Goal: Task Accomplishment & Management: Manage account settings

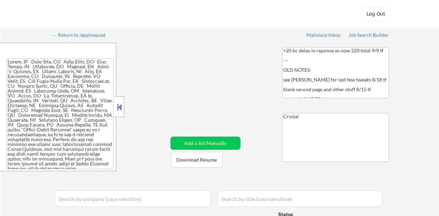
select select ""applied""
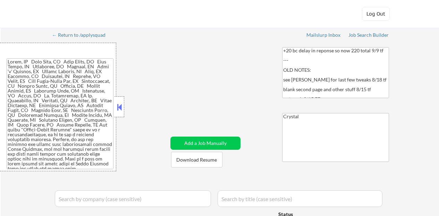
select select ""applied""
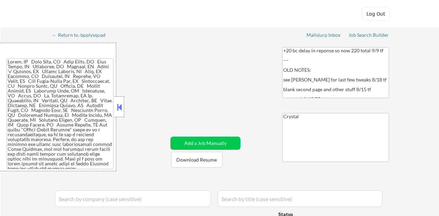
select select ""applied""
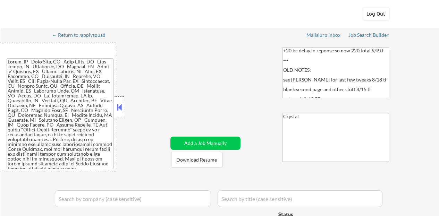
select select ""applied""
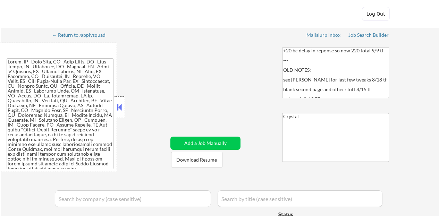
select select ""applied""
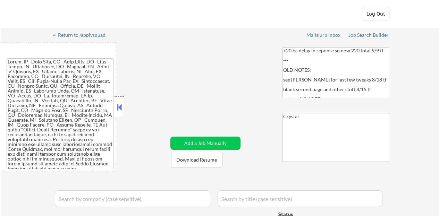
select select ""applied""
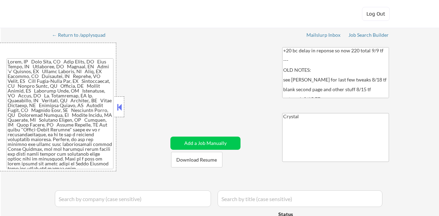
select select ""applied""
select select ""excluded__location_""
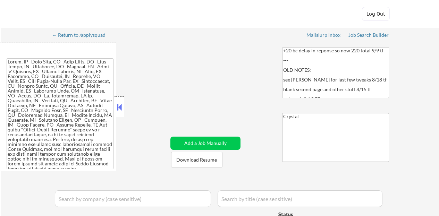
select select ""excluded__bad_match_""
select select ""excluded__location_""
select select ""excluded__bad_match_""
select select ""excluded__salary_""
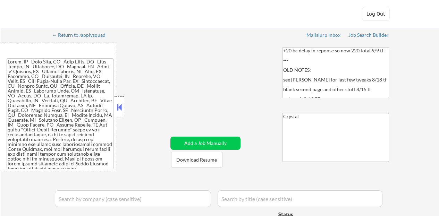
select select ""excluded__location_""
select select ""excluded__bad_match_""
select select ""excluded__location_""
select select ""excluded__salary_""
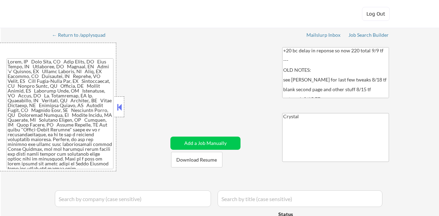
select select ""excluded__salary_""
select select ""excluded__location_""
select select ""excluded__bad_match_""
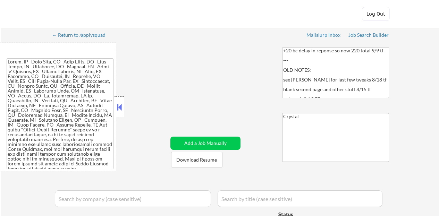
select select ""excluded__location_""
select select ""excluded__salary_""
select select ""excluded""
select select ""excluded__location_""
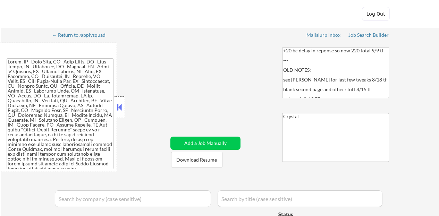
select select ""excluded""
select select ""excluded__location_""
select select ""excluded""
select select ""excluded__bad_match_""
select select ""excluded__salary_""
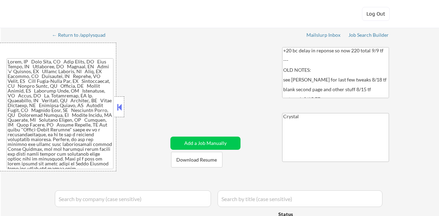
select select ""excluded__expired_""
select select ""excluded__bad_match_""
select select ""excluded__expired_""
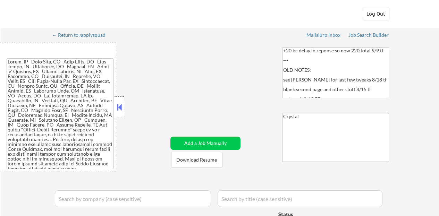
select select ""excluded__location_""
select select ""pending""
select select ""excluded__location_""
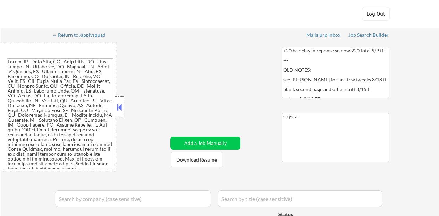
select select ""excluded__location_""
select select ""excluded__expired_""
select select ""pending""
select select ""excluded__location_""
select select ""excluded__bad_match_""
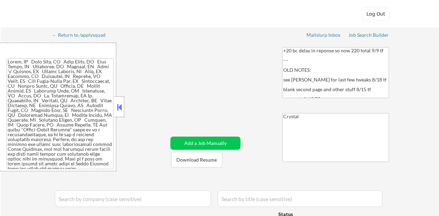
select select ""excluded__expired_""
select select ""excluded__bad_match_""
select select ""excluded__location_""
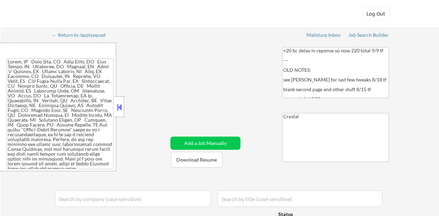
select select ""excluded__location_""
select select ""excluded__salary_""
select select ""excluded__other_""
select select ""pending""
select select ""excluded__other_""
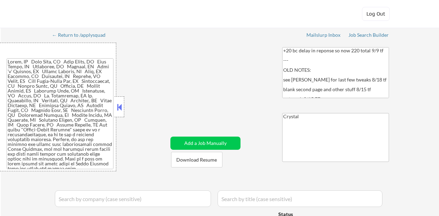
select select ""excluded__expired_""
select select ""excluded__salary_""
select select ""excluded__other_""
select select ""excluded""
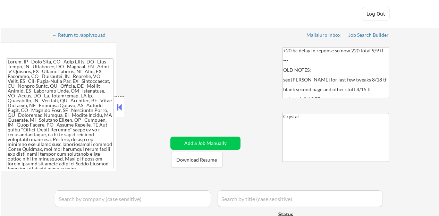
select select ""excluded__expired_""
select select ""excluded__location_""
select select ""excluded__expired_""
select select ""excluded__bad_match_""
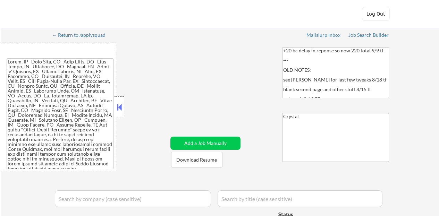
select select ""excluded__bad_match_""
select select ""excluded__salary_""
select select ""excluded""
select select ""excluded__expired_""
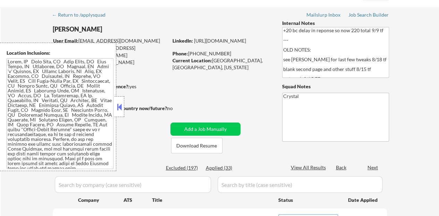
scroll to position [35, 0]
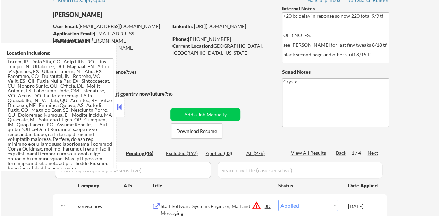
click at [119, 110] on button at bounding box center [119, 107] width 8 height 10
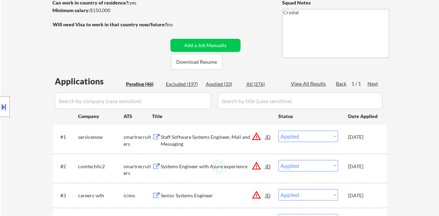
scroll to position [139, 0]
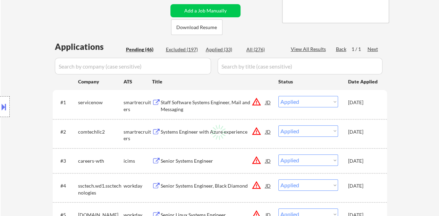
select select ""pending""
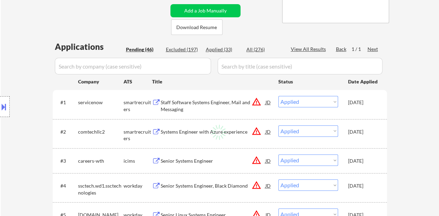
select select ""pending""
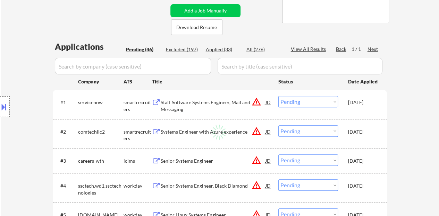
select select ""pending""
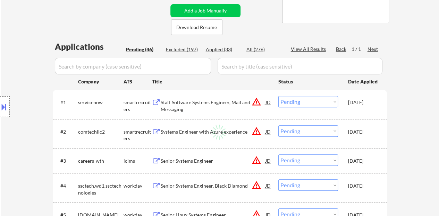
select select ""pending""
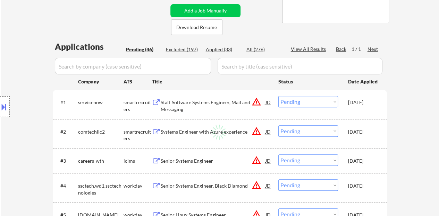
select select ""pending""
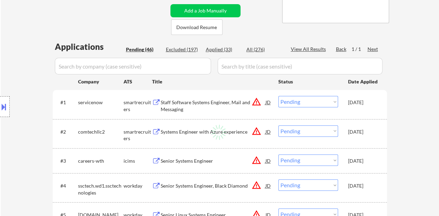
select select ""pending""
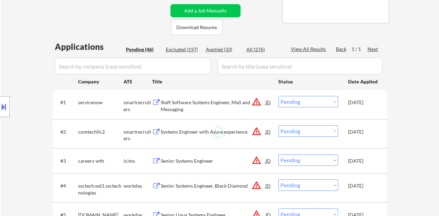
select select ""pending""
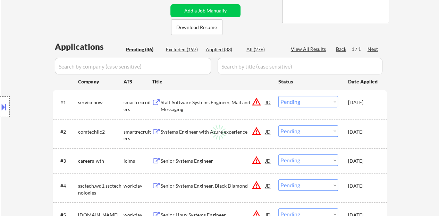
select select ""pending""
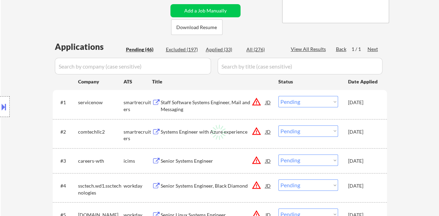
select select ""pending""
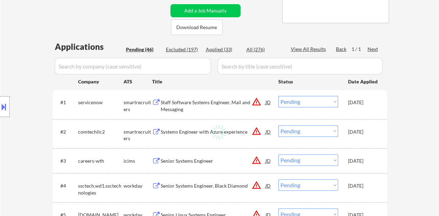
select select ""pending""
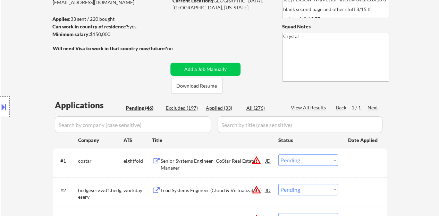
scroll to position [69, 0]
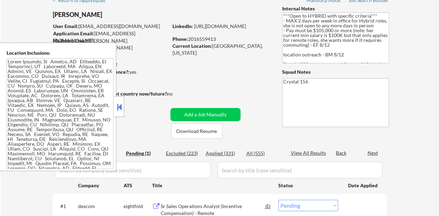
scroll to position [35, 0]
click at [121, 109] on button at bounding box center [119, 107] width 8 height 10
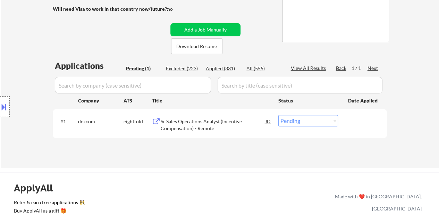
scroll to position [139, 0]
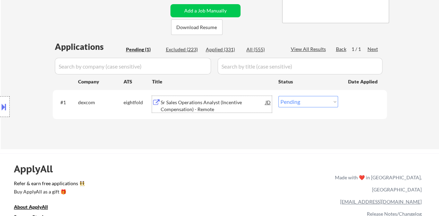
click at [198, 111] on div "Sr Sales Operations Analyst (Incentive Compensation) - Remote" at bounding box center [213, 106] width 105 height 14
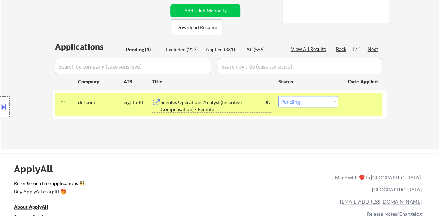
click at [319, 98] on select "Choose an option... Pending Applied Excluded (Questions) Excluded (Expired) Exc…" at bounding box center [308, 101] width 60 height 11
select select ""excluded__bad_match_""
click at [278, 96] on select "Choose an option... Pending Applied Excluded (Questions) Excluded (Expired) Exc…" at bounding box center [308, 101] width 60 height 11
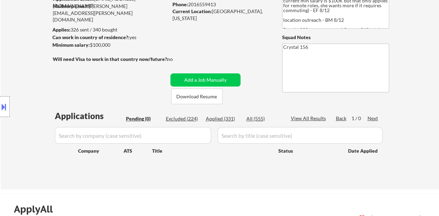
scroll to position [104, 0]
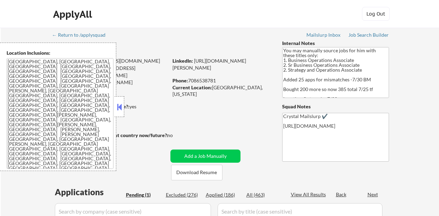
drag, startPoint x: 0, startPoint y: 0, endPoint x: 121, endPoint y: 105, distance: 160.3
click at [121, 105] on button at bounding box center [119, 107] width 8 height 10
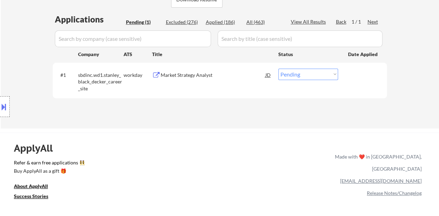
scroll to position [173, 0]
click at [186, 72] on div "Market Strategy Analyst" at bounding box center [213, 74] width 105 height 7
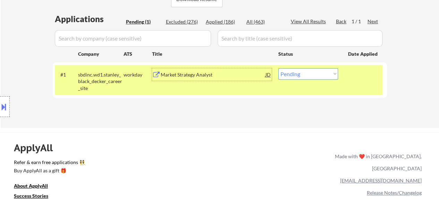
click at [326, 77] on select "Choose an option... Pending Applied Excluded (Questions) Excluded (Expired) Exc…" at bounding box center [308, 73] width 60 height 11
click at [320, 75] on select "Choose an option... Pending Applied Excluded (Questions) Excluded (Expired) Exc…" at bounding box center [308, 73] width 60 height 11
select select ""excluded__salary_""
click at [278, 68] on select "Choose an option... Pending Applied Excluded (Questions) Excluded (Expired) Exc…" at bounding box center [308, 73] width 60 height 11
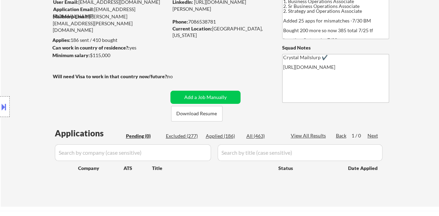
scroll to position [69, 0]
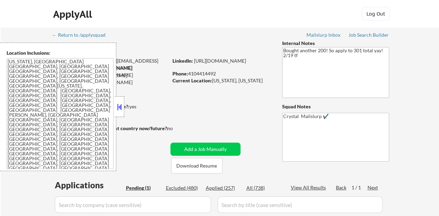
click at [119, 108] on button at bounding box center [119, 107] width 8 height 10
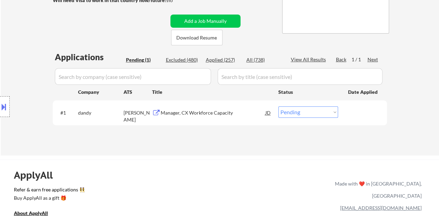
scroll to position [139, 0]
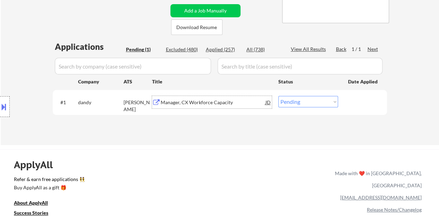
click at [193, 101] on div "Manager, CX Workforce Capacity" at bounding box center [213, 102] width 105 height 7
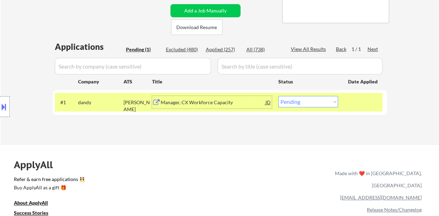
click at [317, 91] on div "#1 dandy ashby Manager, CX Workforce Capacity JD Choose an option... Pending Ap…" at bounding box center [220, 102] width 334 height 25
click at [317, 100] on select "Choose an option... Pending Applied Excluded (Questions) Excluded (Expired) Exc…" at bounding box center [308, 101] width 60 height 11
select select ""excluded__bad_match_""
click at [278, 96] on select "Choose an option... Pending Applied Excluded (Questions) Excluded (Expired) Exc…" at bounding box center [308, 101] width 60 height 11
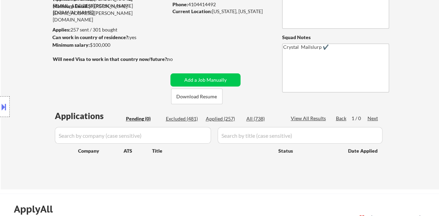
scroll to position [104, 0]
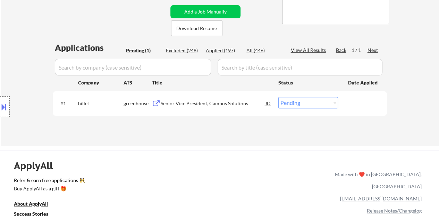
scroll to position [139, 0]
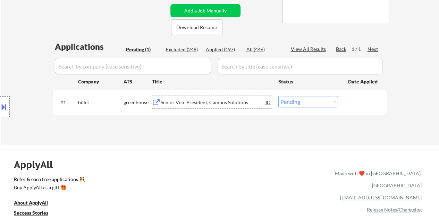
click at [203, 106] on div "Senior Vice President, Campus Solutions" at bounding box center [213, 102] width 105 height 12
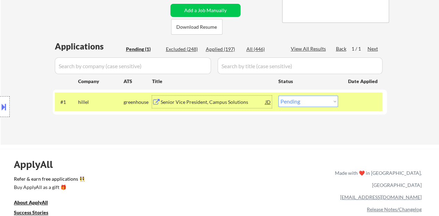
scroll to position [173, 0]
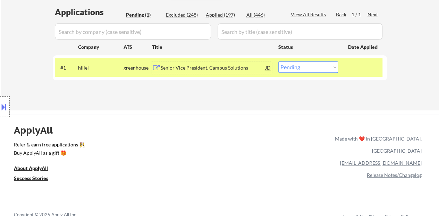
click at [308, 62] on select "Choose an option... Pending Applied Excluded (Questions) Excluded (Expired) Exc…" at bounding box center [308, 66] width 60 height 11
select select ""excluded__bad_match_""
click at [278, 61] on select "Choose an option... Pending Applied Excluded (Questions) Excluded (Expired) Exc…" at bounding box center [308, 66] width 60 height 11
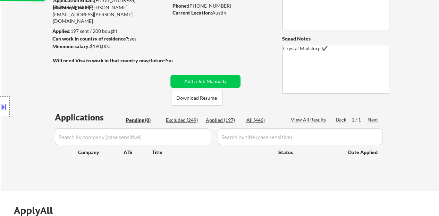
scroll to position [104, 0]
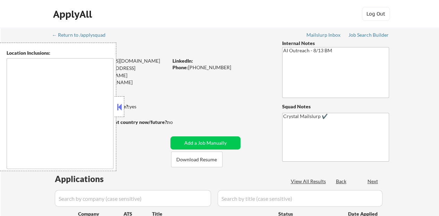
type textarea "[GEOGRAPHIC_DATA], [GEOGRAPHIC_DATA], [GEOGRAPHIC_DATA] [GEOGRAPHIC_DATA], [GEO…"
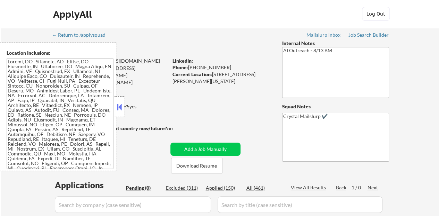
scroll to position [35, 0]
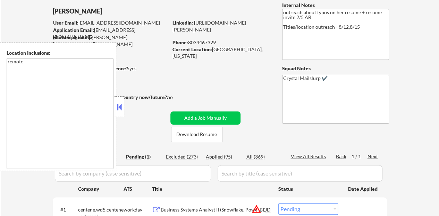
scroll to position [69, 0]
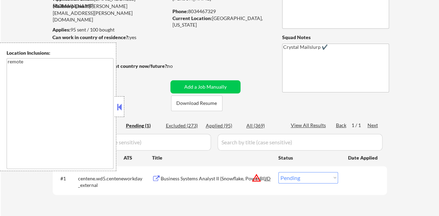
click at [121, 103] on button at bounding box center [119, 107] width 8 height 10
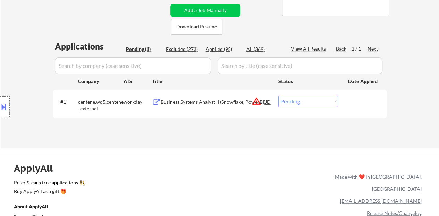
scroll to position [173, 0]
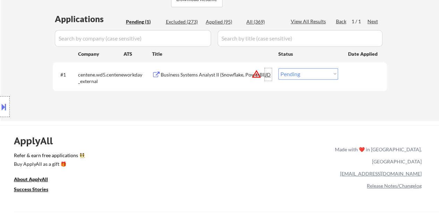
click at [267, 72] on div "JD" at bounding box center [268, 74] width 7 height 12
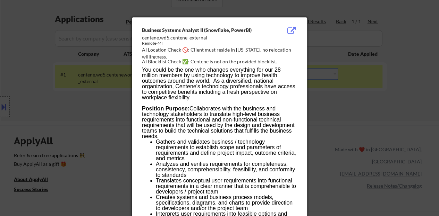
click at [100, 110] on div at bounding box center [219, 108] width 439 height 216
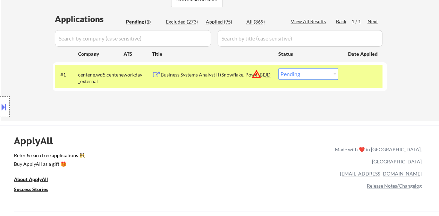
click at [3, 102] on button at bounding box center [4, 106] width 8 height 11
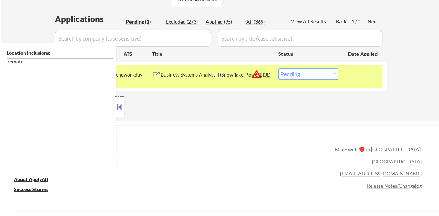
click at [118, 108] on button at bounding box center [119, 107] width 8 height 10
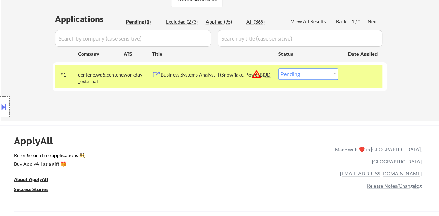
click at [196, 73] on div "Business Systems Analyst II (Snowflake, PowerBI)" at bounding box center [213, 74] width 105 height 7
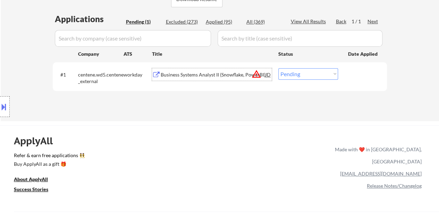
click at [310, 73] on select "Choose an option... Pending Applied Excluded (Questions) Excluded (Expired) Exc…" at bounding box center [308, 73] width 60 height 11
select select ""excluded__bad_match_""
click at [278, 68] on select "Choose an option... Pending Applied Excluded (Questions) Excluded (Expired) Exc…" at bounding box center [308, 73] width 60 height 11
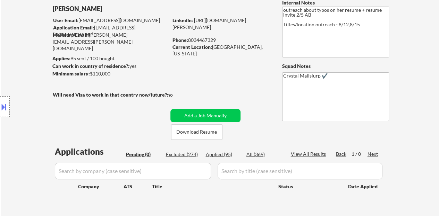
scroll to position [35, 0]
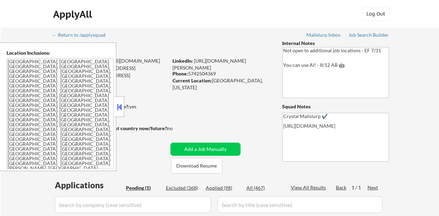
click at [126, 112] on div "Minimum salary: $210,000" at bounding box center [109, 114] width 115 height 7
click at [120, 109] on button at bounding box center [119, 107] width 8 height 10
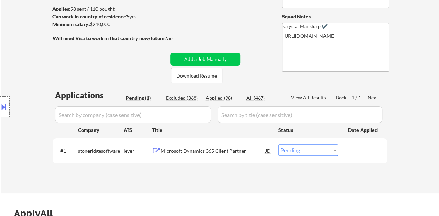
scroll to position [104, 0]
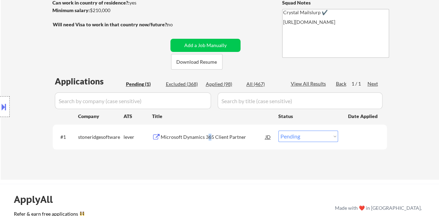
click at [208, 136] on div "Microsoft Dynamics 365 Client Partner" at bounding box center [213, 137] width 105 height 7
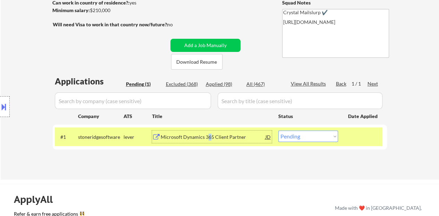
click at [325, 138] on select "Choose an option... Pending Applied Excluded (Questions) Excluded (Expired) Exc…" at bounding box center [308, 136] width 60 height 11
select select ""excluded__salary_""
click at [278, 131] on select "Choose an option... Pending Applied Excluded (Questions) Excluded (Expired) Exc…" at bounding box center [308, 136] width 60 height 11
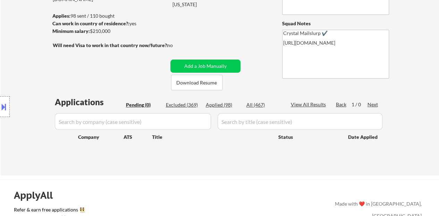
scroll to position [69, 0]
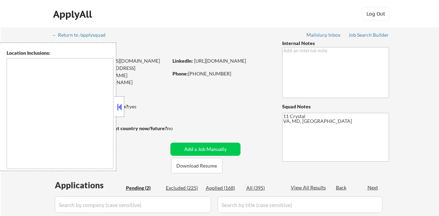
select select ""pending""
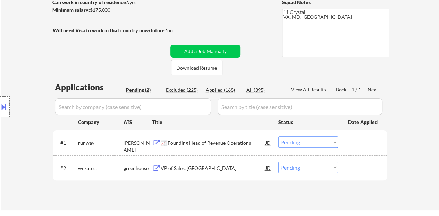
scroll to position [139, 0]
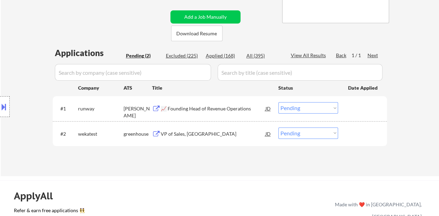
click at [179, 134] on div "VP of Sales, [GEOGRAPHIC_DATA]" at bounding box center [213, 134] width 105 height 7
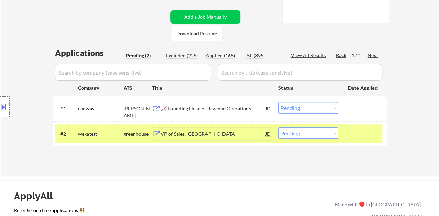
click at [317, 133] on select "Choose an option... Pending Applied Excluded (Questions) Excluded (Expired) Exc…" at bounding box center [308, 133] width 60 height 11
select select ""applied""
click at [278, 128] on select "Choose an option... Pending Applied Excluded (Questions) Excluded (Expired) Exc…" at bounding box center [308, 133] width 60 height 11
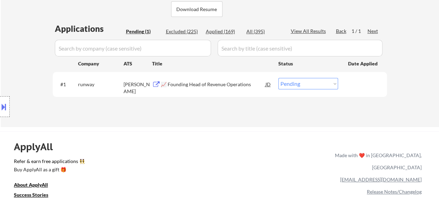
scroll to position [173, 0]
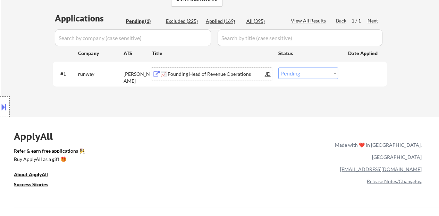
click at [208, 75] on div "📈 Founding Head of Revenue Operations" at bounding box center [213, 74] width 105 height 7
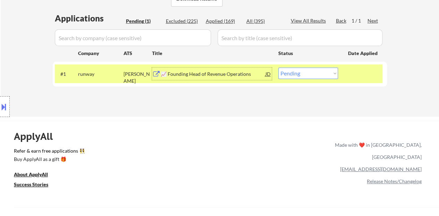
click at [306, 71] on select "Choose an option... Pending Applied Excluded (Questions) Excluded (Expired) Exc…" at bounding box center [308, 73] width 60 height 11
select select ""applied""
click at [278, 68] on select "Choose an option... Pending Applied Excluded (Questions) Excluded (Expired) Exc…" at bounding box center [308, 73] width 60 height 11
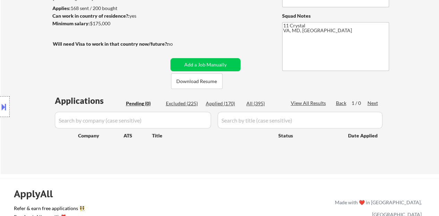
scroll to position [104, 0]
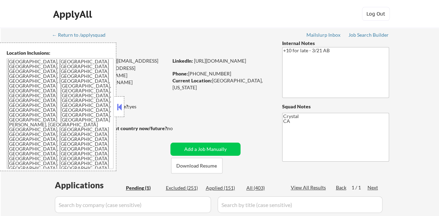
click at [120, 104] on button at bounding box center [119, 107] width 8 height 10
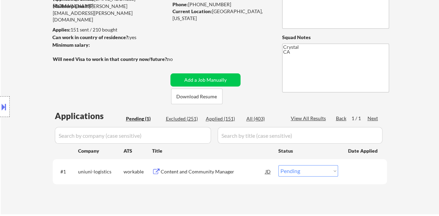
scroll to position [104, 0]
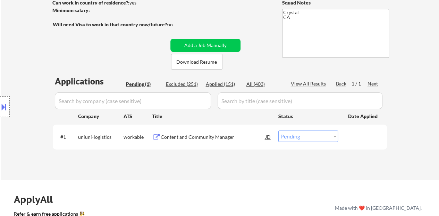
click at [176, 135] on div "Content and Community Manager" at bounding box center [213, 137] width 105 height 7
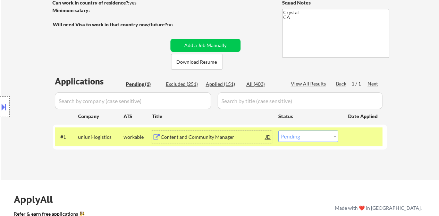
click at [318, 136] on select "Choose an option... Pending Applied Excluded (Questions) Excluded (Expired) Exc…" at bounding box center [308, 136] width 60 height 11
select select ""applied""
click at [278, 131] on select "Choose an option... Pending Applied Excluded (Questions) Excluded (Expired) Exc…" at bounding box center [308, 136] width 60 height 11
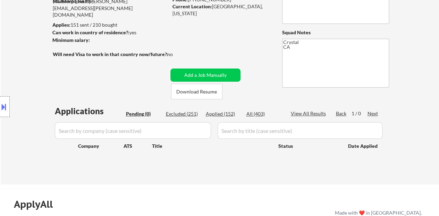
scroll to position [69, 0]
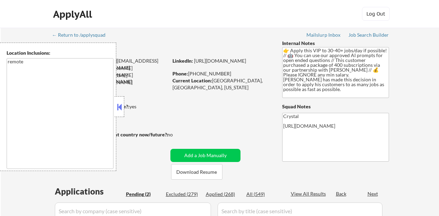
select select ""pending""
click at [122, 108] on button at bounding box center [119, 107] width 8 height 10
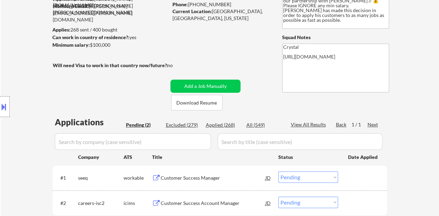
scroll to position [139, 0]
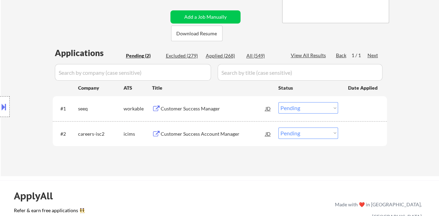
click at [189, 101] on div "#1 seeq workable Customer Success Manager JD Choose an option... Pending Applie…" at bounding box center [218, 108] width 327 height 19
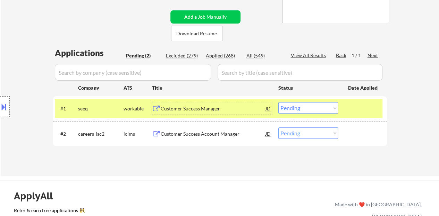
click at [180, 110] on div "Customer Success Manager" at bounding box center [213, 108] width 105 height 7
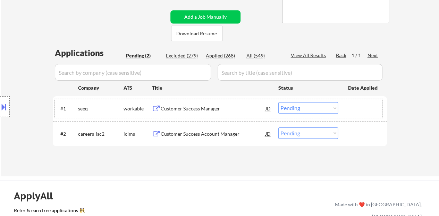
click at [366, 114] on div at bounding box center [363, 108] width 31 height 12
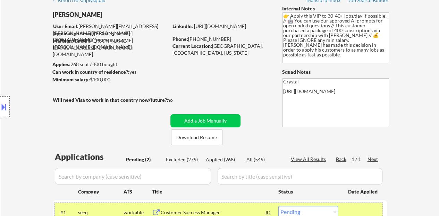
scroll to position [104, 0]
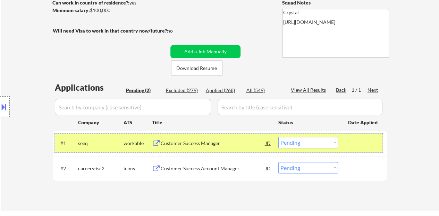
click at [301, 146] on select "Choose an option... Pending Applied Excluded (Questions) Excluded (Expired) Exc…" at bounding box center [308, 142] width 60 height 11
click at [278, 137] on select "Choose an option... Pending Applied Excluded (Questions) Excluded (Expired) Exc…" at bounding box center [308, 142] width 60 height 11
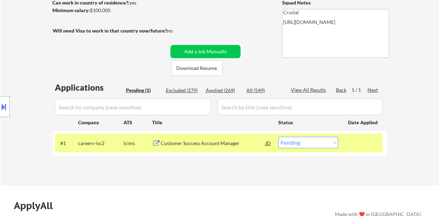
scroll to position [139, 0]
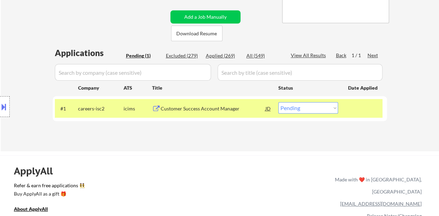
click at [229, 109] on div "Customer Success Account Manager" at bounding box center [213, 108] width 105 height 7
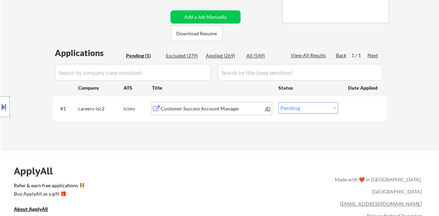
click at [245, 111] on div "Customer Success Account Manager" at bounding box center [213, 108] width 105 height 7
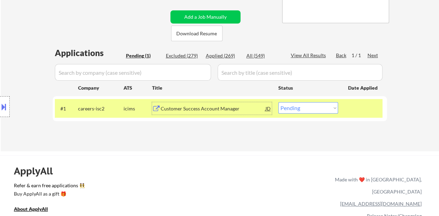
click at [308, 104] on select "Choose an option... Pending Applied Excluded (Questions) Excluded (Expired) Exc…" at bounding box center [308, 107] width 60 height 11
click at [196, 127] on div "Applications Pending (1) Excluded (279) Applied (269) All (549) View All Result…" at bounding box center [220, 92] width 334 height 91
click at [305, 111] on select "Choose an option... Pending Applied Excluded (Questions) Excluded (Expired) Exc…" at bounding box center [308, 107] width 60 height 11
select select ""excluded__expired_""
click at [278, 102] on select "Choose an option... Pending Applied Excluded (Questions) Excluded (Expired) Exc…" at bounding box center [308, 107] width 60 height 11
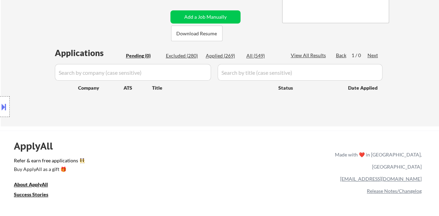
scroll to position [69, 0]
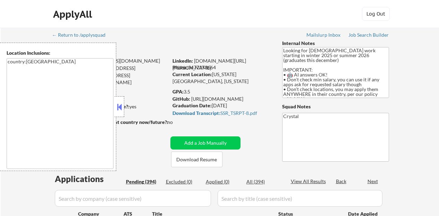
select select ""pending""
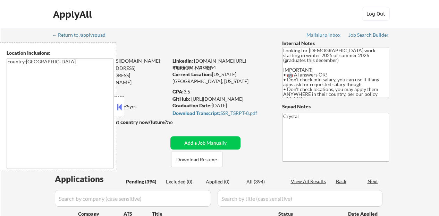
select select ""pending""
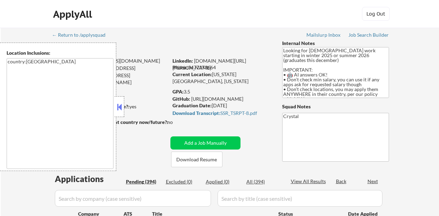
select select ""pending""
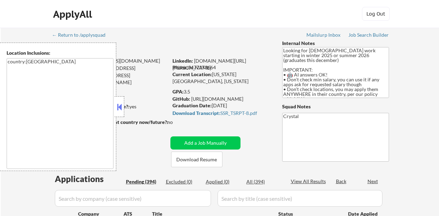
select select ""pending""
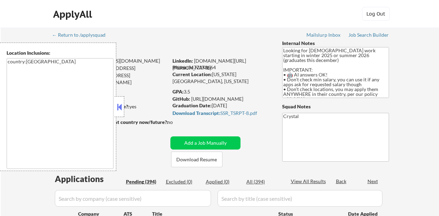
select select ""pending""
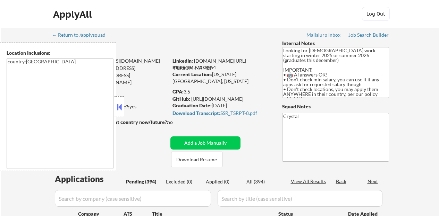
select select ""pending""
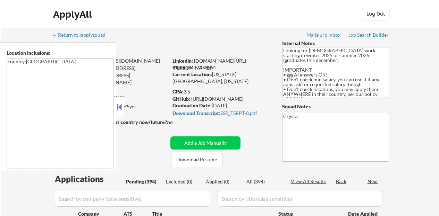
select select ""pending""
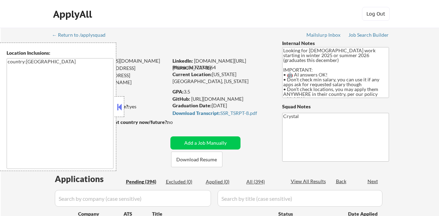
select select ""pending""
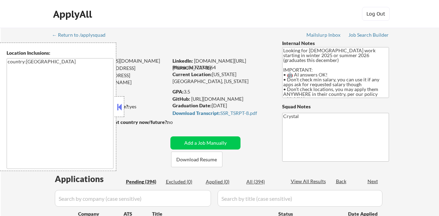
select select ""pending""
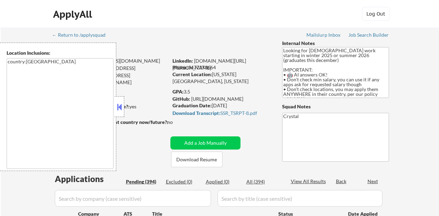
select select ""pending""
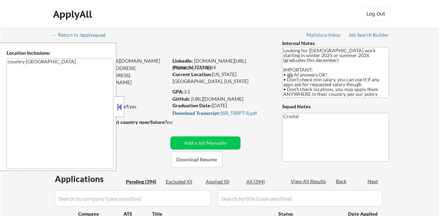
select select ""pending""
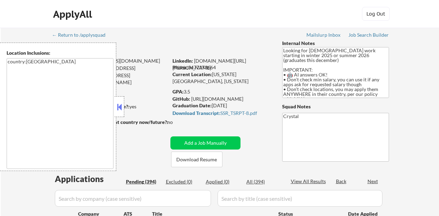
select select ""pending""
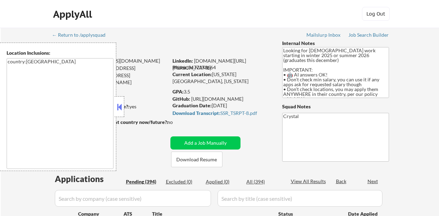
select select ""pending""
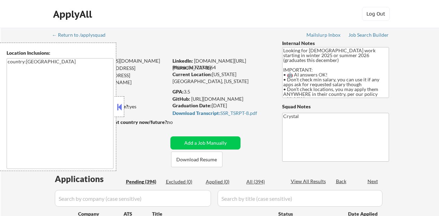
select select ""pending""
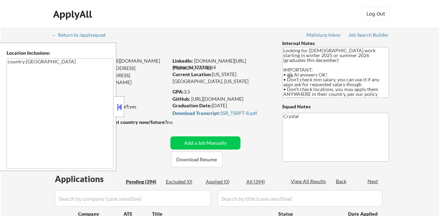
select select ""pending""
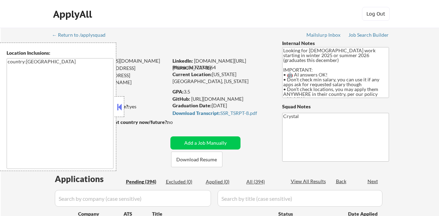
select select ""pending""
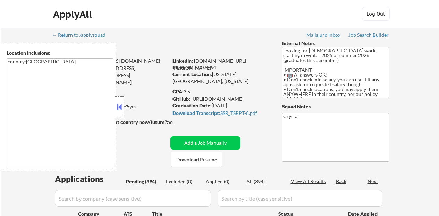
select select ""pending""
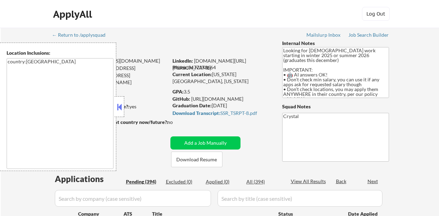
select select ""pending""
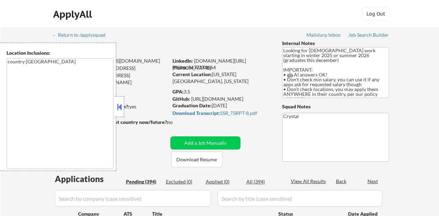
select select ""pending""
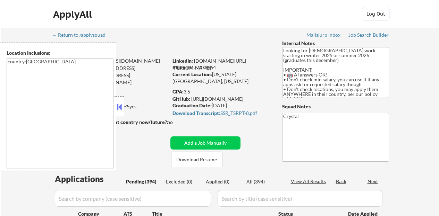
select select ""pending""
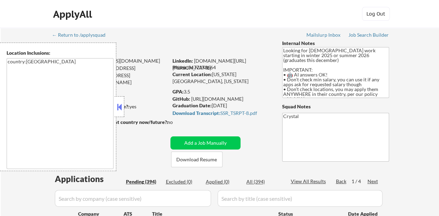
scroll to position [35, 0]
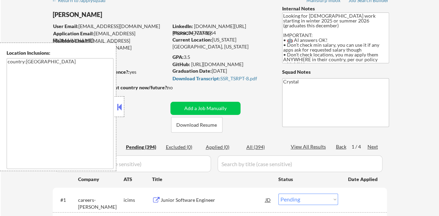
click at [118, 109] on button at bounding box center [119, 107] width 8 height 10
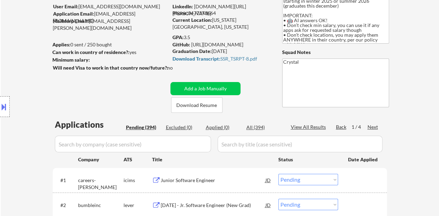
scroll to position [69, 0]
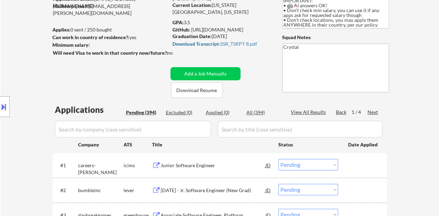
click at [7, 116] on div at bounding box center [5, 106] width 10 height 21
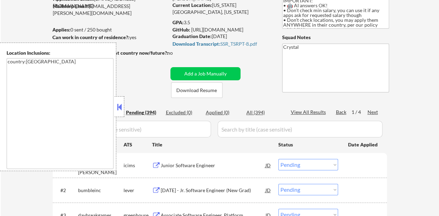
click at [116, 104] on button at bounding box center [119, 107] width 8 height 10
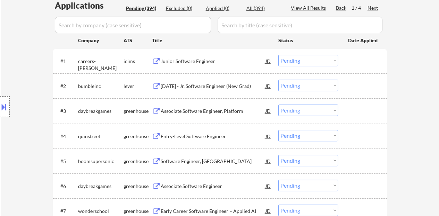
scroll to position [208, 0]
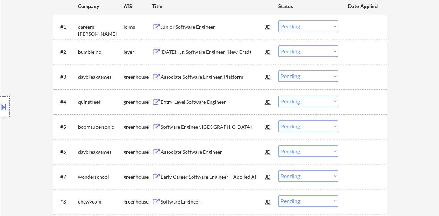
click at [187, 79] on div "Associate Software Engineer, Platform" at bounding box center [213, 77] width 105 height 7
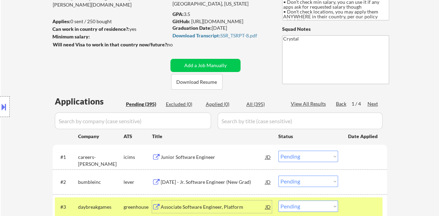
scroll to position [35, 0]
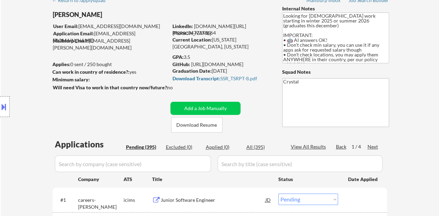
click at [213, 34] on div "Phone: 3477373664" at bounding box center [221, 32] width 98 height 7
copy div "3477373664"
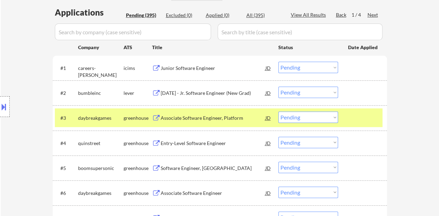
scroll to position [173, 0]
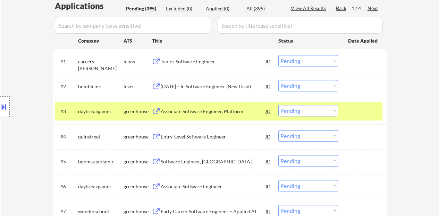
click at [316, 110] on select "Choose an option... Pending Applied Excluded (Questions) Excluded (Expired) Exc…" at bounding box center [308, 110] width 60 height 11
click at [278, 105] on select "Choose an option... Pending Applied Excluded (Questions) Excluded (Expired) Exc…" at bounding box center [308, 110] width 60 height 11
click at [368, 104] on div "#3 quinstreet greenhouse Associate Software Engineer, Platform JD Choose an opt…" at bounding box center [218, 111] width 327 height 19
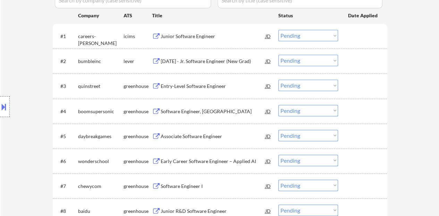
scroll to position [208, 0]
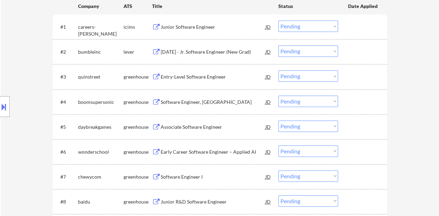
click at [214, 78] on div "Entry-Level Software Engineer" at bounding box center [213, 77] width 105 height 7
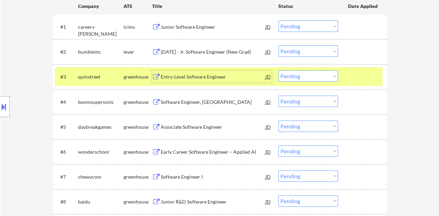
click at [295, 78] on select "Choose an option... Pending Applied Excluded (Questions) Excluded (Expired) Exc…" at bounding box center [308, 75] width 60 height 11
click at [278, 70] on select "Choose an option... Pending Applied Excluded (Questions) Excluded (Expired) Exc…" at bounding box center [308, 75] width 60 height 11
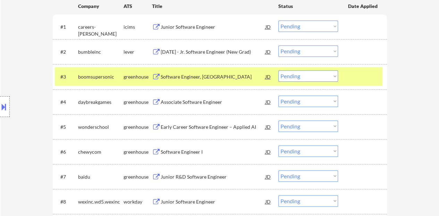
click at [182, 75] on div "Software Engineer, New Grad" at bounding box center [213, 77] width 105 height 7
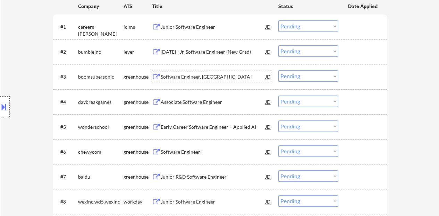
click at [377, 78] on div at bounding box center [363, 76] width 31 height 12
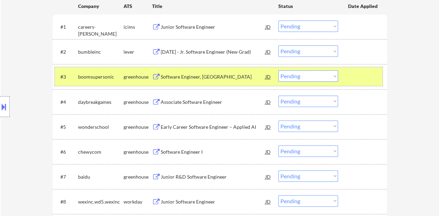
click at [289, 80] on select "Choose an option... Pending Applied Excluded (Questions) Excluded (Expired) Exc…" at bounding box center [308, 75] width 60 height 11
click at [278, 70] on select "Choose an option... Pending Applied Excluded (Questions) Excluded (Expired) Exc…" at bounding box center [308, 75] width 60 height 11
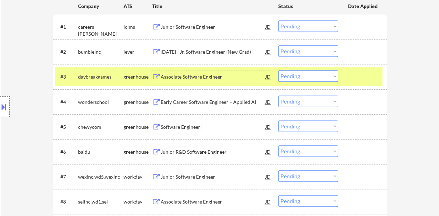
click at [212, 78] on div "Associate Software Engineer" at bounding box center [213, 77] width 105 height 7
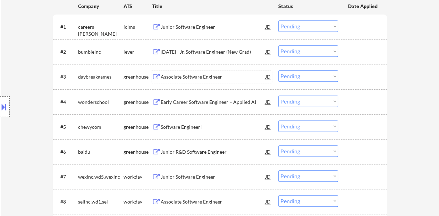
click at [362, 80] on div at bounding box center [363, 76] width 31 height 12
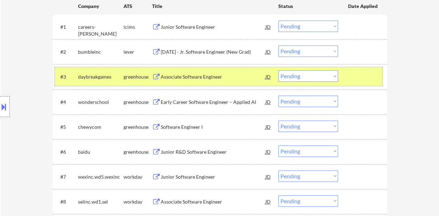
drag, startPoint x: 303, startPoint y: 72, endPoint x: 306, endPoint y: 80, distance: 8.6
click at [303, 72] on select "Choose an option... Pending Applied Excluded (Questions) Excluded (Expired) Exc…" at bounding box center [308, 75] width 60 height 11
click at [278, 70] on select "Choose an option... Pending Applied Excluded (Questions) Excluded (Expired) Exc…" at bounding box center [308, 75] width 60 height 11
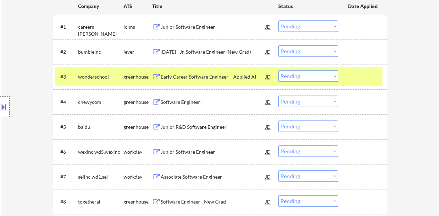
click at [238, 75] on div "Early Career Software Engineer – Applied AI" at bounding box center [213, 77] width 105 height 7
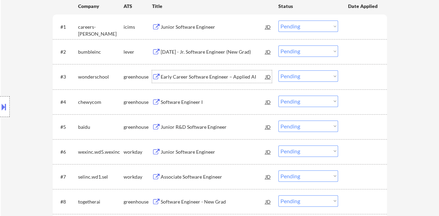
click at [380, 79] on div "#3 wonderschool greenhouse Early Career Software Engineer – Applied AI JD Choos…" at bounding box center [218, 76] width 327 height 19
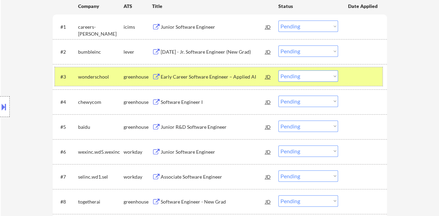
click at [303, 75] on select "Choose an option... Pending Applied Excluded (Questions) Excluded (Expired) Exc…" at bounding box center [308, 75] width 60 height 11
click at [278, 70] on select "Choose an option... Pending Applied Excluded (Questions) Excluded (Expired) Exc…" at bounding box center [308, 75] width 60 height 11
select select ""pending""
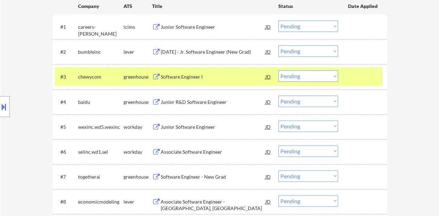
click at [355, 77] on div at bounding box center [363, 76] width 31 height 12
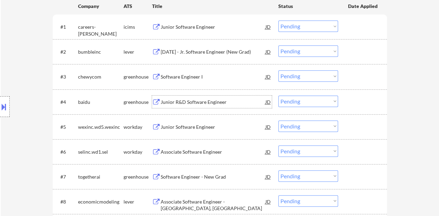
click at [207, 100] on div "Junior R&D Software Engineer" at bounding box center [213, 102] width 105 height 7
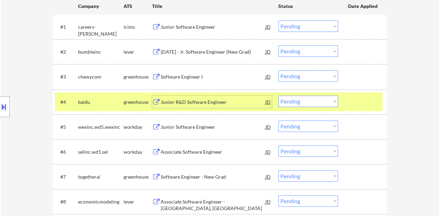
click at [313, 102] on select "Choose an option... Pending Applied Excluded (Questions) Excluded (Expired) Exc…" at bounding box center [308, 101] width 60 height 11
click at [278, 96] on select "Choose an option... Pending Applied Excluded (Questions) Excluded (Expired) Exc…" at bounding box center [308, 101] width 60 height 11
click at [370, 104] on div at bounding box center [363, 102] width 31 height 12
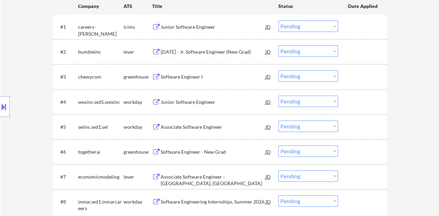
scroll to position [243, 0]
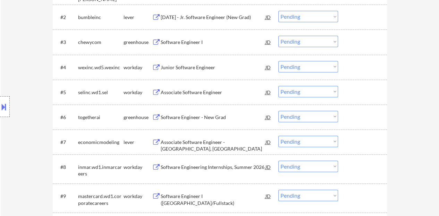
click at [196, 70] on div "Junior Software Engineer" at bounding box center [213, 67] width 105 height 7
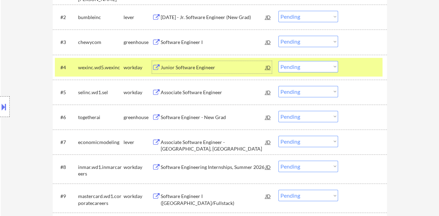
click at [324, 66] on select "Choose an option... Pending Applied Excluded (Questions) Excluded (Expired) Exc…" at bounding box center [308, 66] width 60 height 11
click at [278, 61] on select "Choose an option... Pending Applied Excluded (Questions) Excluded (Expired) Exc…" at bounding box center [308, 66] width 60 height 11
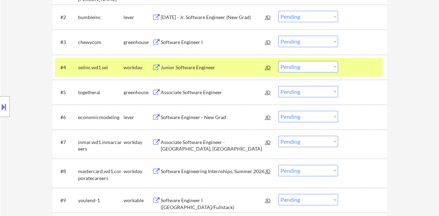
click at [369, 73] on div at bounding box center [363, 67] width 31 height 12
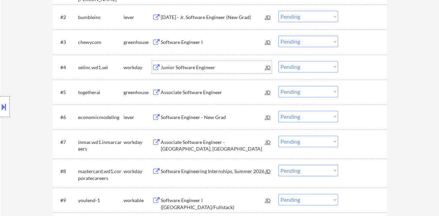
click at [197, 62] on div "Junior Software Engineer" at bounding box center [213, 67] width 105 height 12
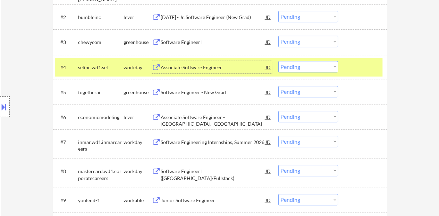
click at [303, 63] on select "Choose an option... Pending Applied Excluded (Questions) Excluded (Expired) Exc…" at bounding box center [308, 66] width 60 height 11
click at [386, 75] on div "#4 selinc.wd1.sel workday Associate Software Engineer JD Choose an option... Pe…" at bounding box center [220, 67] width 334 height 25
click at [301, 62] on select "Choose an option... Pending Applied Excluded (Questions) Excluded (Expired) Exc…" at bounding box center [308, 66] width 60 height 11
click at [278, 61] on select "Choose an option... Pending Applied Excluded (Questions) Excluded (Expired) Exc…" at bounding box center [308, 66] width 60 height 11
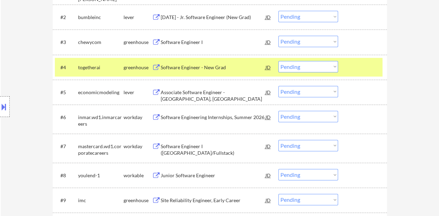
click at [210, 66] on div "Software Engineer - New Grad" at bounding box center [213, 67] width 105 height 7
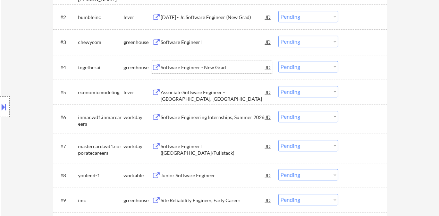
click at [363, 67] on div at bounding box center [363, 67] width 31 height 12
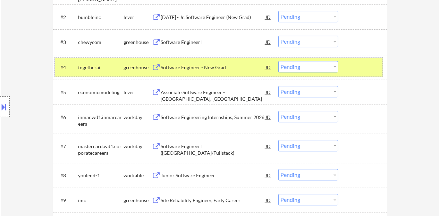
click at [289, 68] on select "Choose an option... Pending Applied Excluded (Questions) Excluded (Expired) Exc…" at bounding box center [308, 66] width 60 height 11
click at [278, 61] on select "Choose an option... Pending Applied Excluded (Questions) Excluded (Expired) Exc…" at bounding box center [308, 66] width 60 height 11
select select ""pending""
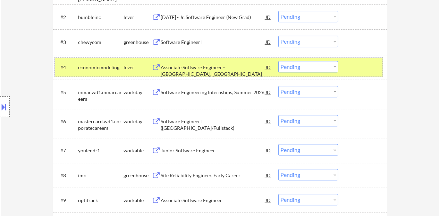
click at [361, 74] on div "#4 economicmodeling lever Associate Software Engineer - Moscow, ID JD Choose an…" at bounding box center [218, 67] width 327 height 19
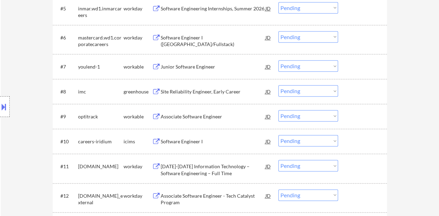
scroll to position [347, 0]
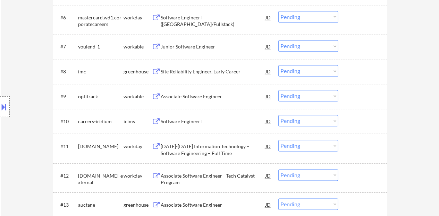
click at [173, 95] on div "Associate Software Engineer" at bounding box center [213, 96] width 105 height 7
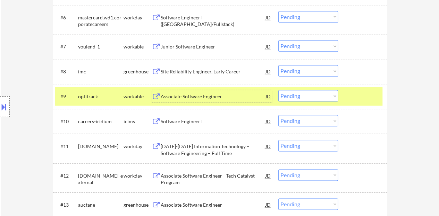
click at [317, 95] on select "Choose an option... Pending Applied Excluded (Questions) Excluded (Expired) Exc…" at bounding box center [308, 95] width 60 height 11
click at [278, 90] on select "Choose an option... Pending Applied Excluded (Questions) Excluded (Expired) Exc…" at bounding box center [308, 95] width 60 height 11
select select ""pending""
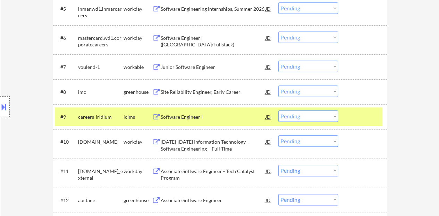
scroll to position [312, 0]
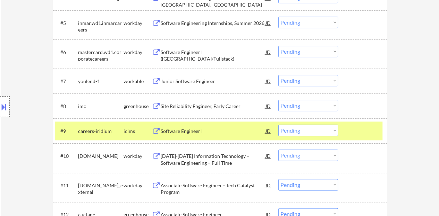
click at [367, 136] on div at bounding box center [363, 131] width 31 height 12
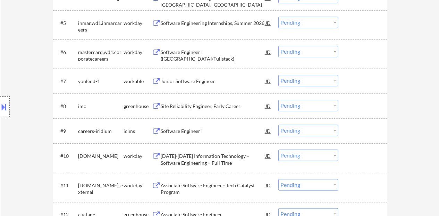
scroll to position [277, 0]
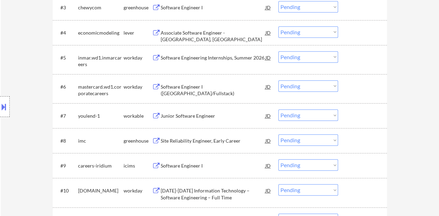
click at [181, 121] on div "Junior Software Engineer" at bounding box center [213, 116] width 105 height 12
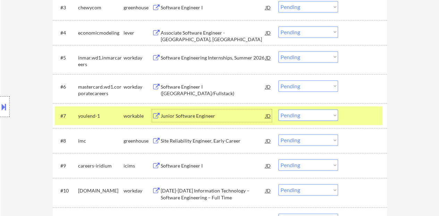
click at [310, 115] on select "Choose an option... Pending Applied Excluded (Questions) Excluded (Expired) Exc…" at bounding box center [308, 115] width 60 height 11
click at [278, 110] on select "Choose an option... Pending Applied Excluded (Questions) Excluded (Expired) Exc…" at bounding box center [308, 115] width 60 height 11
select select ""pending""
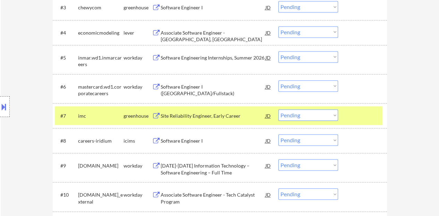
click at [356, 117] on div at bounding box center [363, 116] width 31 height 12
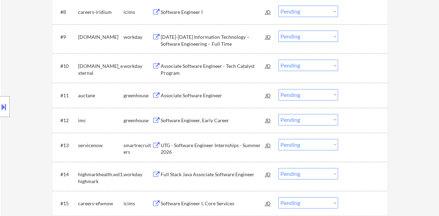
scroll to position [416, 0]
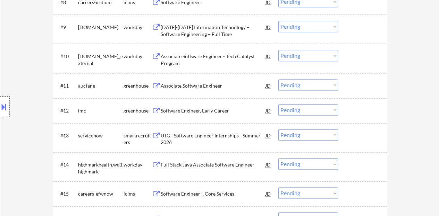
click at [199, 86] on div "Associate Software Engineer" at bounding box center [213, 86] width 105 height 7
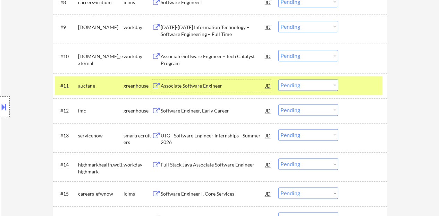
click at [307, 84] on select "Choose an option... Pending Applied Excluded (Questions) Excluded (Expired) Exc…" at bounding box center [308, 84] width 60 height 11
click at [278, 79] on select "Choose an option... Pending Applied Excluded (Questions) Excluded (Expired) Exc…" at bounding box center [308, 84] width 60 height 11
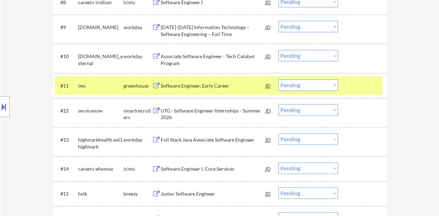
click at [216, 88] on div "Software Engineer, Early Career" at bounding box center [213, 86] width 105 height 7
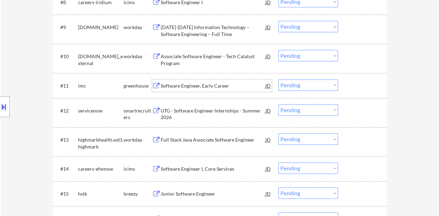
click at [358, 80] on div at bounding box center [363, 85] width 31 height 12
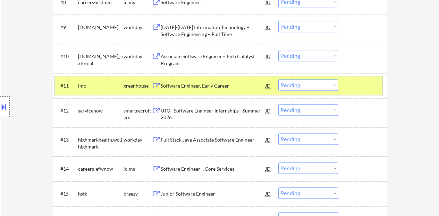
click at [302, 86] on select "Choose an option... Pending Applied Excluded (Questions) Excluded (Expired) Exc…" at bounding box center [308, 84] width 60 height 11
click at [278, 79] on select "Choose an option... Pending Applied Excluded (Questions) Excluded (Expired) Exc…" at bounding box center [308, 84] width 60 height 11
select select ""pending""
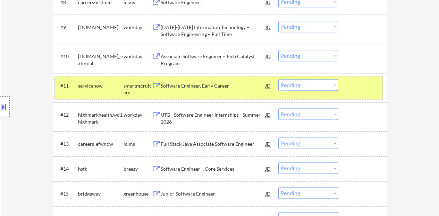
click at [369, 90] on div at bounding box center [363, 85] width 31 height 12
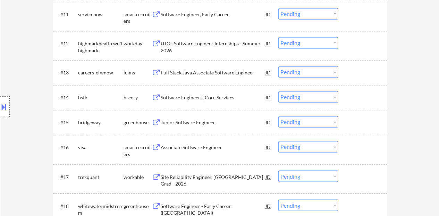
scroll to position [520, 0]
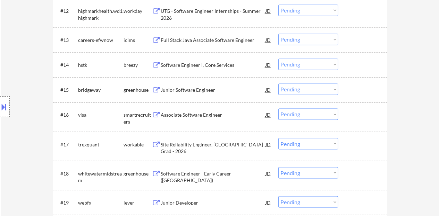
click at [205, 87] on div "Junior Software Engineer" at bounding box center [213, 90] width 105 height 7
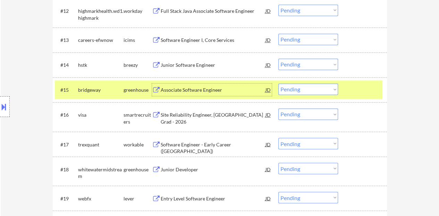
click at [289, 92] on select "Choose an option... Pending Applied Excluded (Questions) Excluded (Expired) Exc…" at bounding box center [308, 89] width 60 height 11
click at [278, 84] on select "Choose an option... Pending Applied Excluded (Questions) Excluded (Expired) Exc…" at bounding box center [308, 89] width 60 height 11
select select ""pending""
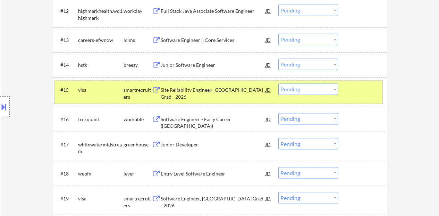
click at [358, 95] on div at bounding box center [363, 90] width 31 height 12
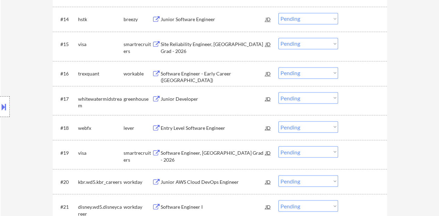
scroll to position [590, 0]
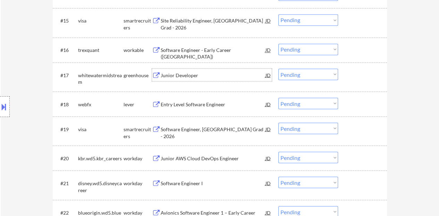
click at [173, 73] on div "Junior Developer" at bounding box center [213, 75] width 105 height 7
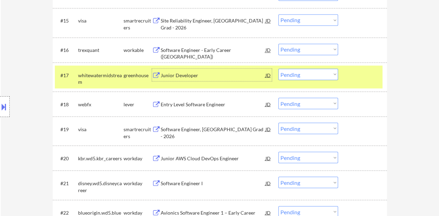
click at [289, 75] on select "Choose an option... Pending Applied Excluded (Questions) Excluded (Expired) Exc…" at bounding box center [308, 74] width 60 height 11
click at [278, 69] on select "Choose an option... Pending Applied Excluded (Questions) Excluded (Expired) Exc…" at bounding box center [308, 74] width 60 height 11
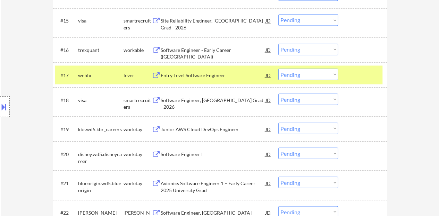
click at [212, 75] on div "Entry Level Software Engineer" at bounding box center [213, 75] width 105 height 7
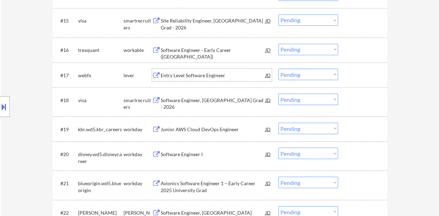
click at [355, 72] on div at bounding box center [363, 75] width 31 height 12
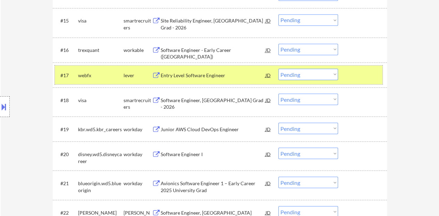
click at [330, 77] on select "Choose an option... Pending Applied Excluded (Questions) Excluded (Expired) Exc…" at bounding box center [308, 74] width 60 height 11
click at [278, 69] on select "Choose an option... Pending Applied Excluded (Questions) Excluded (Expired) Exc…" at bounding box center [308, 74] width 60 height 11
select select ""pending""
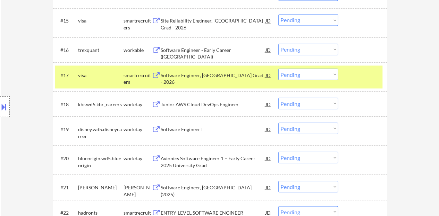
click at [350, 75] on div at bounding box center [363, 75] width 31 height 12
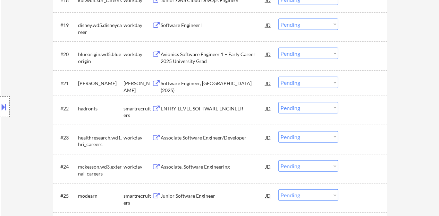
scroll to position [728, 0]
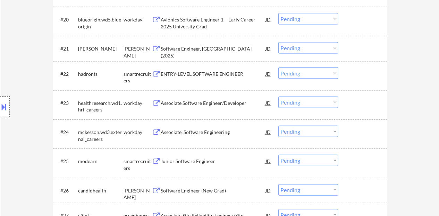
click at [200, 76] on div "ENTRY-LEVEL SOFTWARE ENGINEER" at bounding box center [213, 74] width 105 height 7
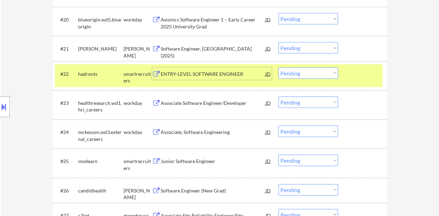
click at [284, 75] on select "Choose an option... Pending Applied Excluded (Questions) Excluded (Expired) Exc…" at bounding box center [308, 73] width 60 height 11
click at [278, 68] on select "Choose an option... Pending Applied Excluded (Questions) Excluded (Expired) Exc…" at bounding box center [308, 73] width 60 height 11
select select ""pending""
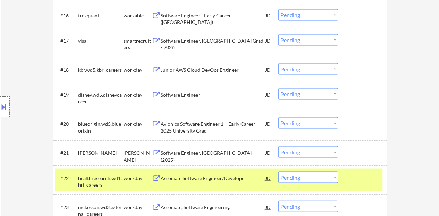
scroll to position [763, 0]
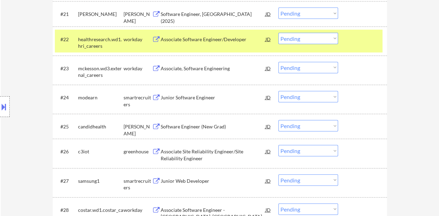
click at [359, 36] on div at bounding box center [363, 39] width 31 height 12
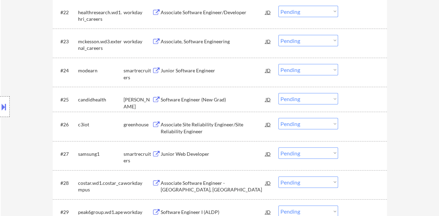
scroll to position [798, 0]
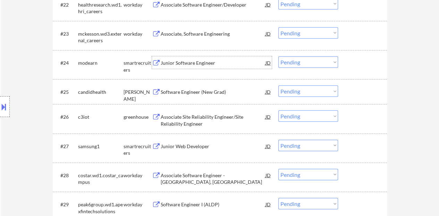
click at [186, 61] on div "Junior Software Engineer" at bounding box center [213, 63] width 105 height 7
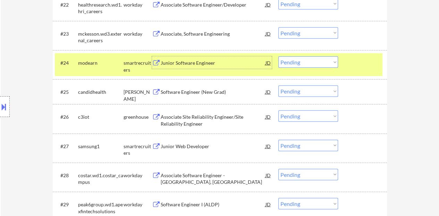
click at [304, 62] on select "Choose an option... Pending Applied Excluded (Questions) Excluded (Expired) Exc…" at bounding box center [308, 62] width 60 height 11
click at [278, 57] on select "Choose an option... Pending Applied Excluded (Questions) Excluded (Expired) Exc…" at bounding box center [308, 62] width 60 height 11
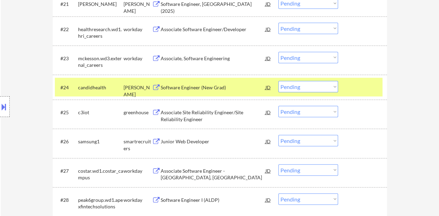
scroll to position [763, 0]
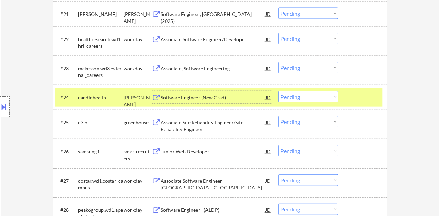
click at [210, 99] on div "Software Engineer (New Grad)" at bounding box center [213, 97] width 105 height 7
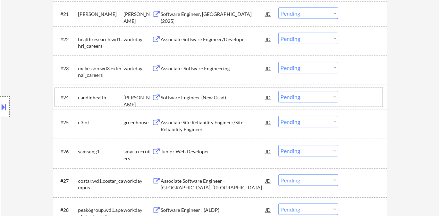
click at [359, 95] on div at bounding box center [363, 97] width 31 height 12
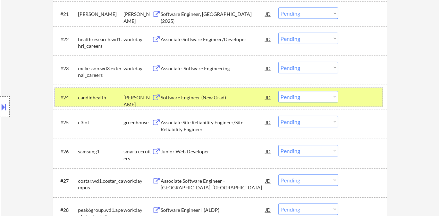
drag, startPoint x: 305, startPoint y: 94, endPoint x: 304, endPoint y: 102, distance: 7.3
click at [305, 94] on select "Choose an option... Pending Applied Excluded (Questions) Excluded (Expired) Exc…" at bounding box center [308, 96] width 60 height 11
click at [278, 91] on select "Choose an option... Pending Applied Excluded (Questions) Excluded (Expired) Exc…" at bounding box center [308, 96] width 60 height 11
select select ""pending""
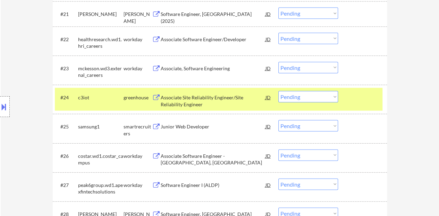
click at [368, 104] on div "#24 c3iot greenhouse Associate Site Reliability Engineer/Site Reliability Engin…" at bounding box center [218, 99] width 327 height 23
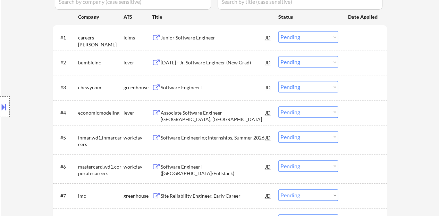
scroll to position [208, 0]
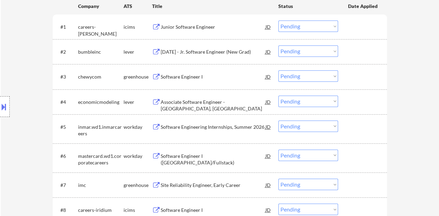
click at [197, 105] on div "Associate Software Engineer - Moscow, ID" at bounding box center [213, 106] width 105 height 14
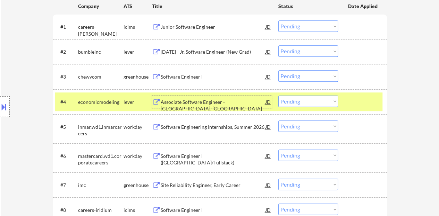
click at [304, 103] on select "Choose an option... Pending Applied Excluded (Questions) Excluded (Expired) Exc…" at bounding box center [308, 101] width 60 height 11
click at [278, 96] on select "Choose an option... Pending Applied Excluded (Questions) Excluded (Expired) Exc…" at bounding box center [308, 101] width 60 height 11
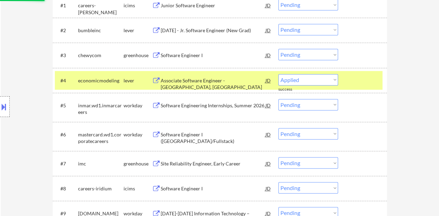
select select ""pending""
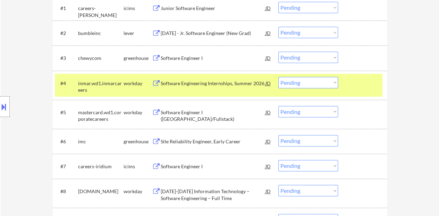
scroll to position [243, 0]
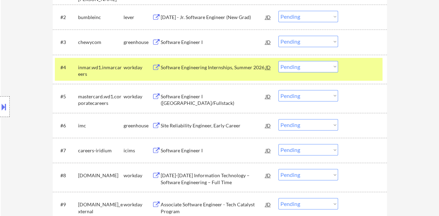
click at [353, 66] on div at bounding box center [363, 67] width 31 height 12
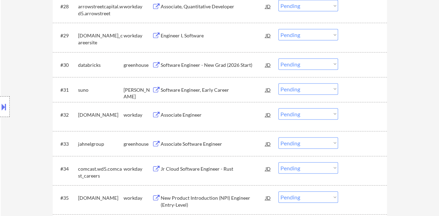
scroll to position [1040, 0]
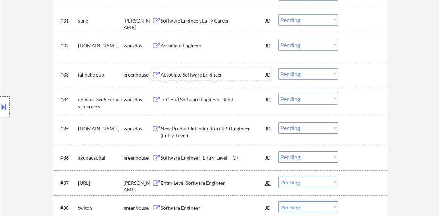
click at [211, 73] on div "Associate Software Engineer" at bounding box center [213, 74] width 105 height 7
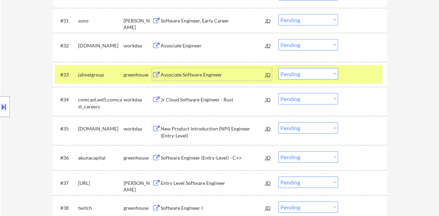
click at [324, 77] on select "Choose an option... Pending Applied Excluded (Questions) Excluded (Expired) Exc…" at bounding box center [308, 73] width 60 height 11
click at [278, 68] on select "Choose an option... Pending Applied Excluded (Questions) Excluded (Expired) Exc…" at bounding box center [308, 73] width 60 height 11
select select ""pending""
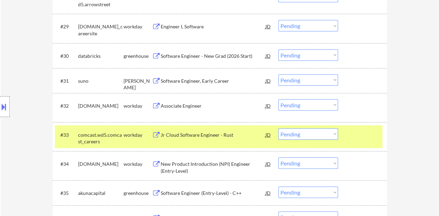
scroll to position [1006, 0]
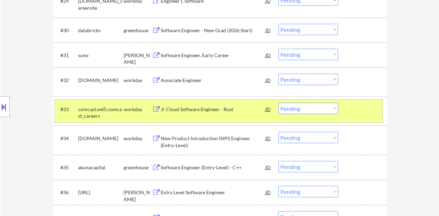
click at [354, 113] on div at bounding box center [363, 109] width 31 height 12
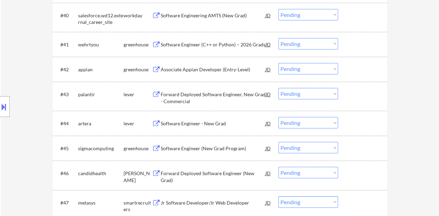
scroll to position [1318, 0]
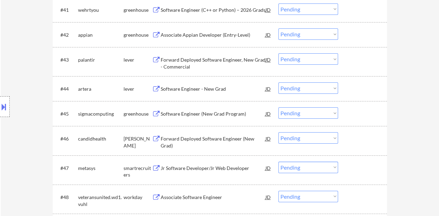
click at [217, 93] on div "Software Engineer - New Grad" at bounding box center [213, 89] width 105 height 12
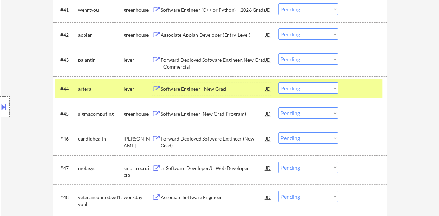
click at [307, 86] on select "Choose an option... Pending Applied Excluded (Questions) Excluded (Expired) Exc…" at bounding box center [308, 88] width 60 height 11
click at [278, 83] on select "Choose an option... Pending Applied Excluded (Questions) Excluded (Expired) Exc…" at bounding box center [308, 88] width 60 height 11
select select ""pending""
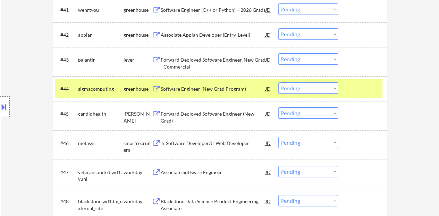
click at [368, 94] on div at bounding box center [363, 89] width 31 height 12
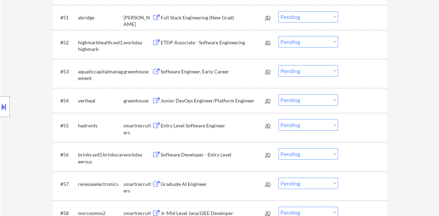
scroll to position [1595, 0]
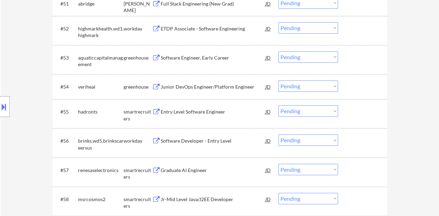
click at [207, 111] on div "Entry Level Software Engineer" at bounding box center [213, 112] width 105 height 7
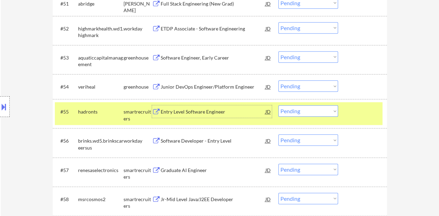
click at [296, 109] on select "Choose an option... Pending Applied Excluded (Questions) Excluded (Expired) Exc…" at bounding box center [308, 110] width 60 height 11
click at [278, 105] on select "Choose an option... Pending Applied Excluded (Questions) Excluded (Expired) Exc…" at bounding box center [308, 110] width 60 height 11
select select ""pending""
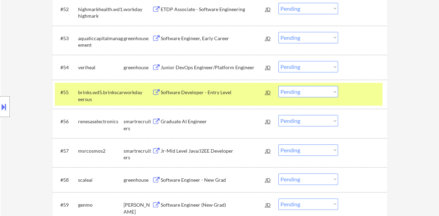
scroll to position [1630, 0]
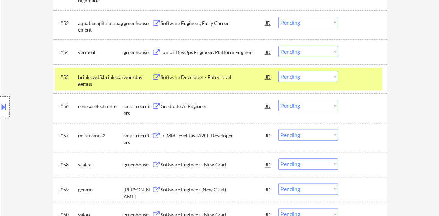
click at [368, 80] on div at bounding box center [363, 77] width 31 height 12
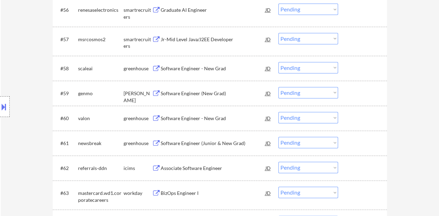
scroll to position [1734, 0]
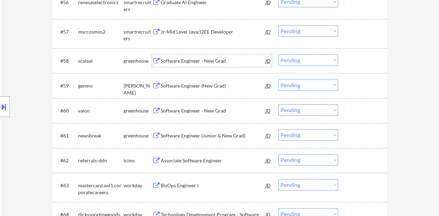
click at [199, 61] on div "Software Engineer - New Grad" at bounding box center [213, 61] width 105 height 7
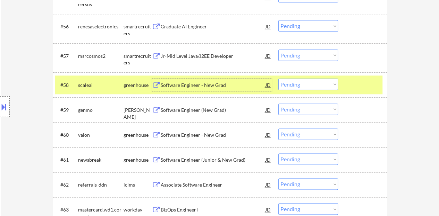
scroll to position [1699, 0]
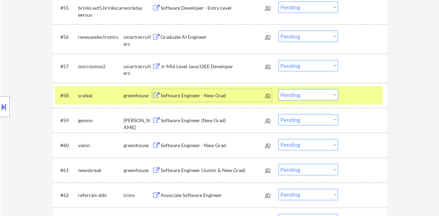
click at [293, 94] on select "Choose an option... Pending Applied Excluded (Questions) Excluded (Expired) Exc…" at bounding box center [308, 94] width 60 height 11
click at [278, 89] on select "Choose an option... Pending Applied Excluded (Questions) Excluded (Expired) Exc…" at bounding box center [308, 94] width 60 height 11
select select ""pending""
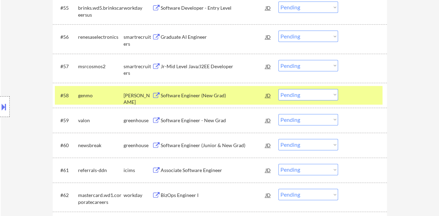
click at [354, 95] on div at bounding box center [363, 95] width 31 height 12
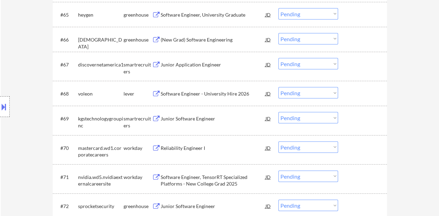
scroll to position [1977, 0]
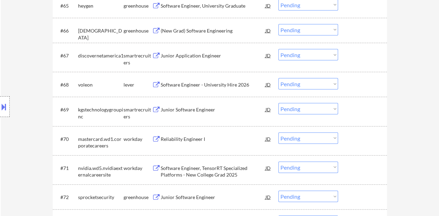
click at [200, 110] on div "Junior Software Engineer" at bounding box center [213, 109] width 105 height 7
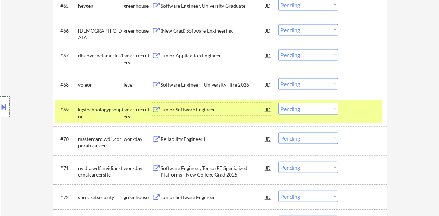
click at [291, 112] on select "Choose an option... Pending Applied Excluded (Questions) Excluded (Expired) Exc…" at bounding box center [308, 108] width 60 height 11
click at [278, 103] on select "Choose an option... Pending Applied Excluded (Questions) Excluded (Expired) Exc…" at bounding box center [308, 108] width 60 height 11
select select ""pending""
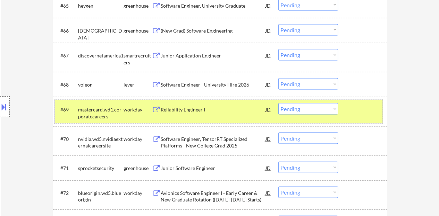
click at [371, 116] on div "#69 mastercard.wd1.corporatecareers workday Reliability Engineer I JD Choose an…" at bounding box center [218, 111] width 327 height 23
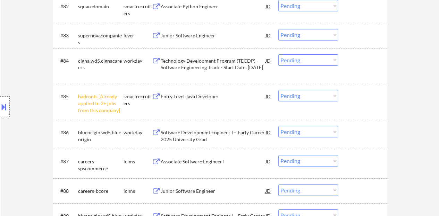
scroll to position [2462, 0]
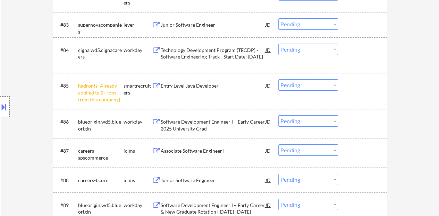
click at [282, 89] on select "Choose an option... Pending Applied Excluded (Questions) Excluded (Expired) Exc…" at bounding box center [308, 84] width 60 height 11
click at [278, 79] on select "Choose an option... Pending Applied Excluded (Questions) Excluded (Expired) Exc…" at bounding box center [308, 84] width 60 height 11
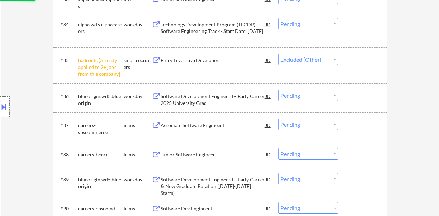
scroll to position [2497, 0]
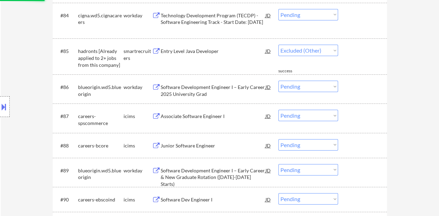
select select ""pending""
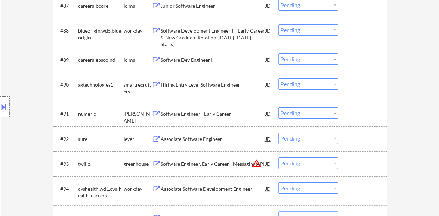
scroll to position [2636, 0]
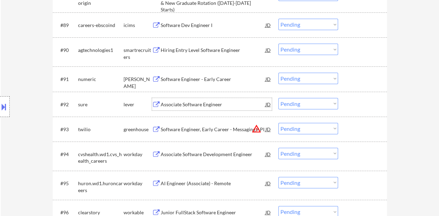
click at [191, 105] on div "Associate Software Engineer" at bounding box center [213, 104] width 105 height 7
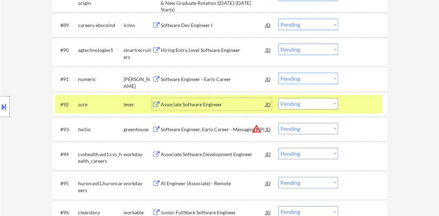
click at [307, 102] on select "Choose an option... Pending Applied Excluded (Questions) Excluded (Expired) Exc…" at bounding box center [308, 103] width 60 height 11
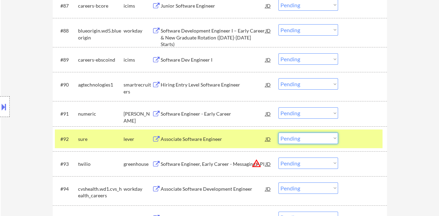
click at [313, 140] on select "Choose an option... Pending Applied Excluded (Questions) Excluded (Expired) Exc…" at bounding box center [308, 138] width 60 height 11
click at [278, 133] on select "Choose an option... Pending Applied Excluded (Questions) Excluded (Expired) Exc…" at bounding box center [308, 138] width 60 height 11
select select ""pending""
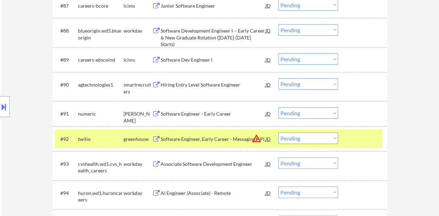
scroll to position [2636, 0]
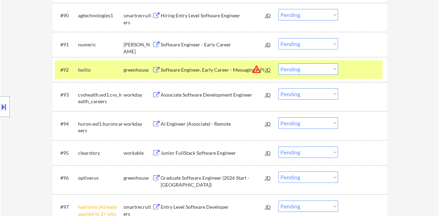
click at [366, 70] on div at bounding box center [363, 69] width 31 height 12
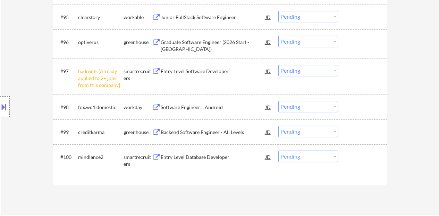
scroll to position [2809, 0]
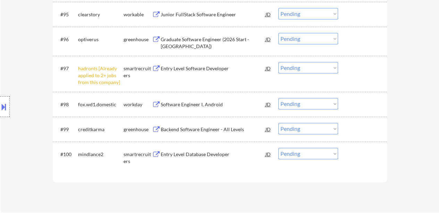
click at [300, 60] on div "#97 hadronts [Already applied to 2+ jobs from this company] smartrecruiters Ent…" at bounding box center [218, 74] width 327 height 30
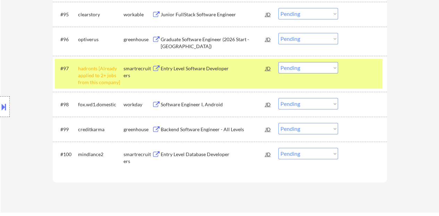
click at [303, 66] on select "Choose an option... Pending Applied Excluded (Questions) Excluded (Expired) Exc…" at bounding box center [308, 67] width 60 height 11
click at [278, 62] on select "Choose an option... Pending Applied Excluded (Questions) Excluded (Expired) Exc…" at bounding box center [308, 67] width 60 height 11
select select ""pending""
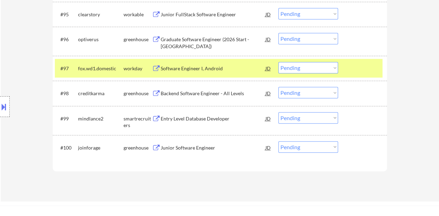
click at [348, 66] on div at bounding box center [363, 68] width 31 height 12
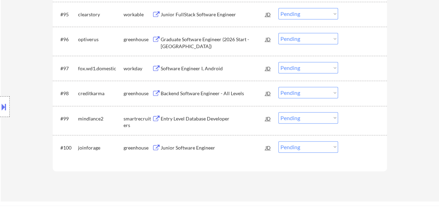
scroll to position [2844, 0]
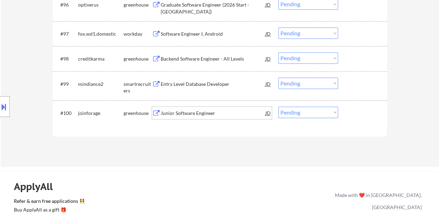
click at [205, 114] on div "Junior Software Engineer" at bounding box center [213, 113] width 105 height 7
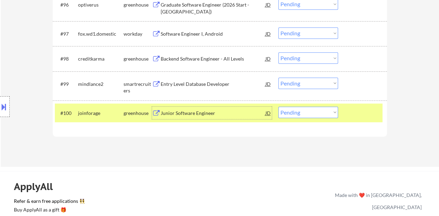
click at [311, 112] on select "Choose an option... Pending Applied Excluded (Questions) Excluded (Expired) Exc…" at bounding box center [308, 112] width 60 height 11
click at [278, 107] on select "Choose an option... Pending Applied Excluded (Questions) Excluded (Expired) Exc…" at bounding box center [308, 112] width 60 height 11
select select ""pending""
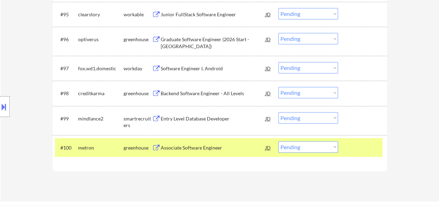
scroll to position [2878, 0]
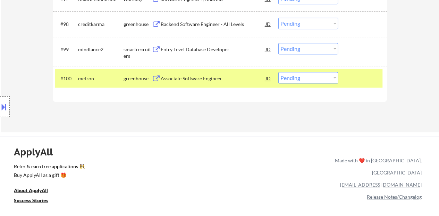
click at [207, 80] on div "Associate Software Engineer" at bounding box center [213, 78] width 105 height 7
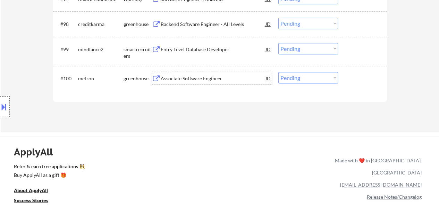
click at [357, 83] on div at bounding box center [363, 78] width 31 height 12
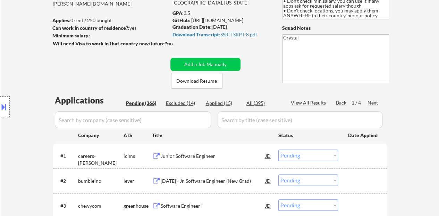
scroll to position [44, 0]
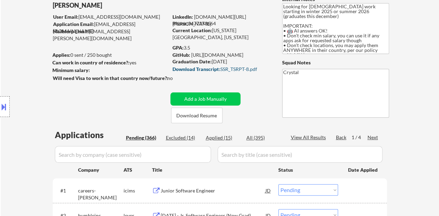
click at [208, 69] on strong "Download Transcript:" at bounding box center [196, 69] width 48 height 6
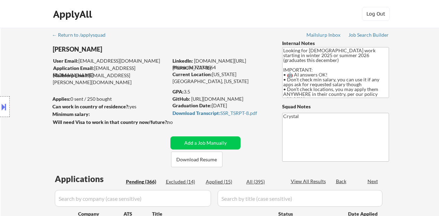
select select ""pending""
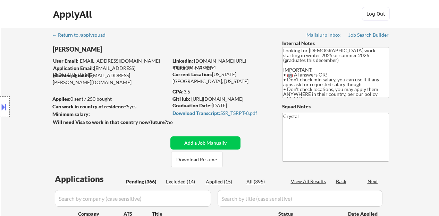
select select ""pending""
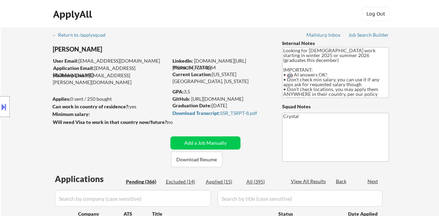
select select ""pending""
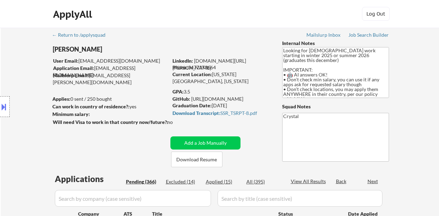
select select ""pending""
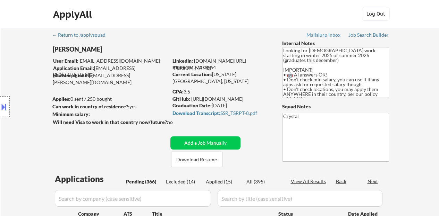
select select ""pending""
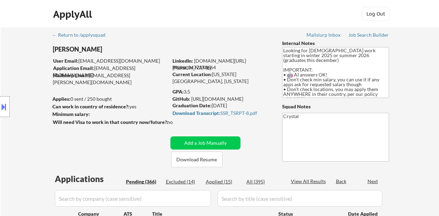
select select ""pending""
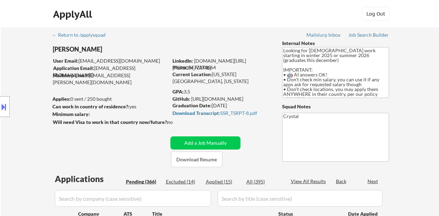
select select ""pending""
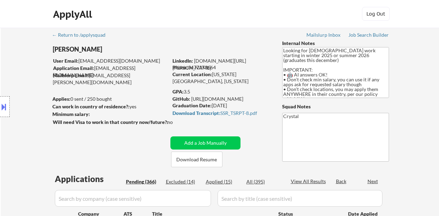
select select ""pending""
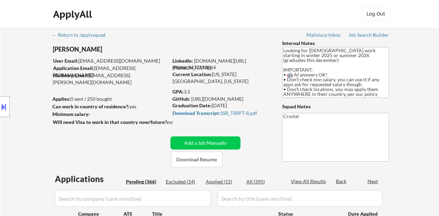
select select ""pending""
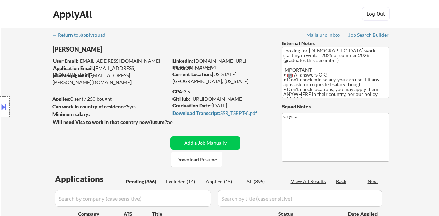
select select ""pending""
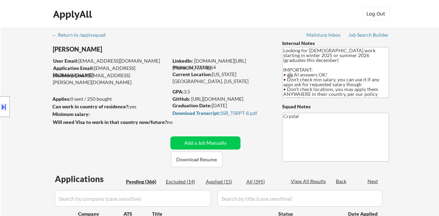
select select ""pending""
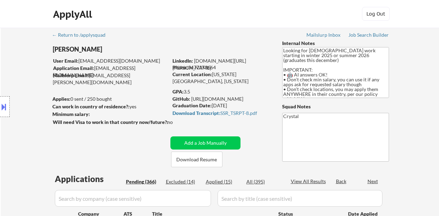
select select ""pending""
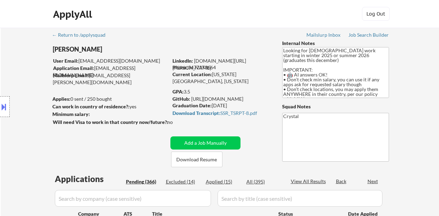
select select ""pending""
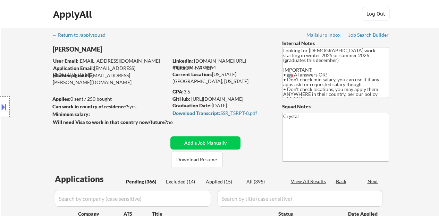
select select ""pending""
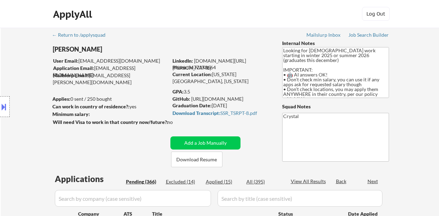
select select ""pending""
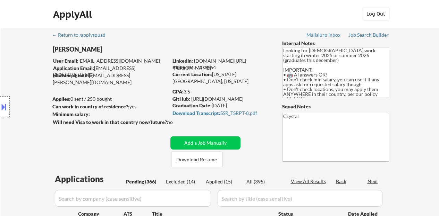
select select ""pending""
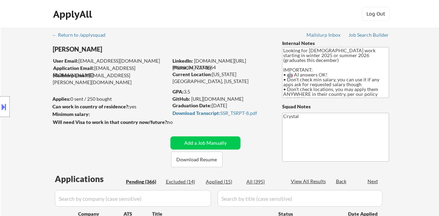
select select ""pending""
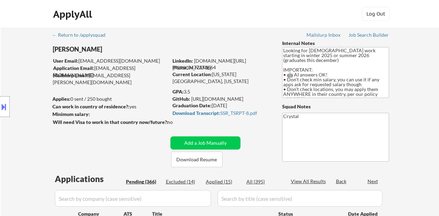
select select ""pending""
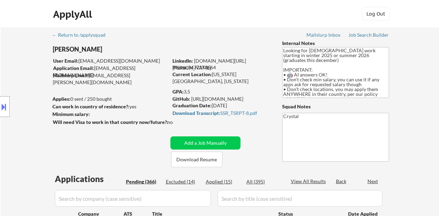
select select ""pending""
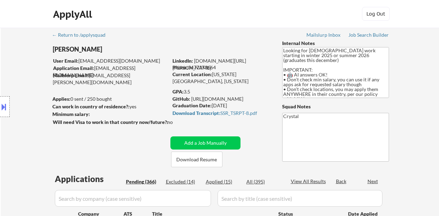
select select ""pending""
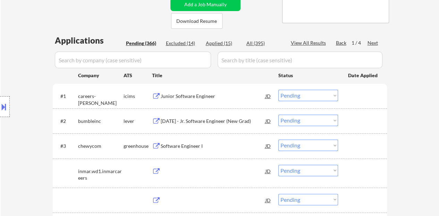
scroll to position [139, 0]
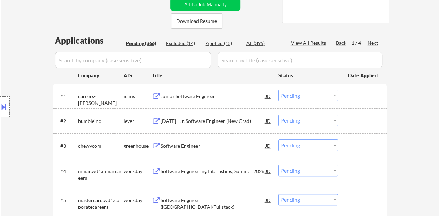
click at [185, 64] on input "input" at bounding box center [133, 60] width 156 height 17
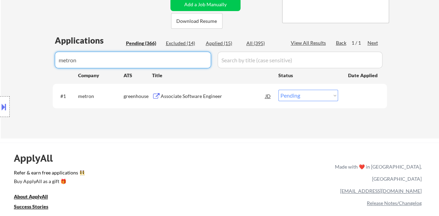
type input "metron"
click at [306, 100] on select "Choose an option... Pending Applied Excluded (Questions) Excluded (Expired) Exc…" at bounding box center [308, 95] width 60 height 11
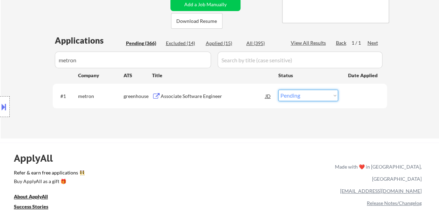
select select ""applied""
click at [278, 90] on select "Choose an option... Pending Applied Excluded (Questions) Excluded (Expired) Exc…" at bounding box center [308, 95] width 60 height 11
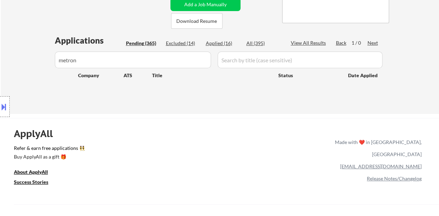
click at [192, 50] on div "Applications Pending (365) Excluded (14) Applied (16) All (395) View All Result…" at bounding box center [220, 68] width 334 height 66
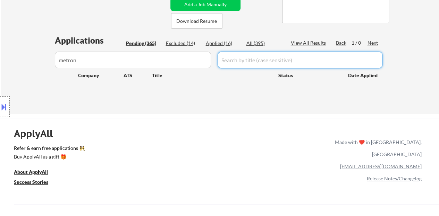
click at [191, 57] on input "input" at bounding box center [133, 60] width 156 height 17
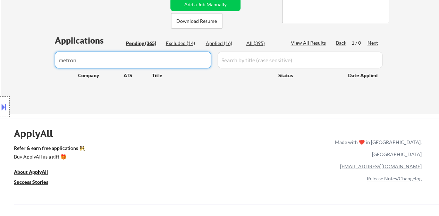
click at [191, 57] on input "input" at bounding box center [133, 60] width 156 height 17
select select ""pending""
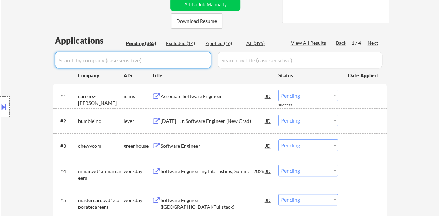
click at [0, 123] on div "Location Inclusions: country:US" at bounding box center [62, 107] width 124 height 129
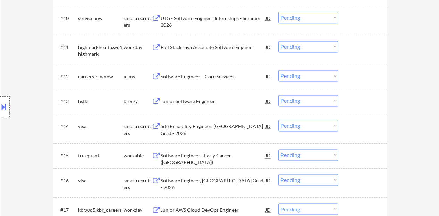
scroll to position [451, 0]
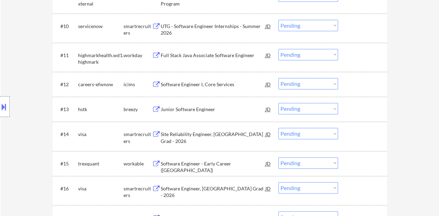
click at [196, 110] on div "Junior Software Engineer" at bounding box center [213, 109] width 105 height 7
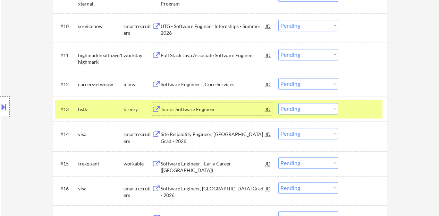
click at [303, 106] on select "Choose an option... Pending Applied Excluded (Questions) Excluded (Expired) Exc…" at bounding box center [308, 108] width 60 height 11
click at [278, 103] on select "Choose an option... Pending Applied Excluded (Questions) Excluded (Expired) Exc…" at bounding box center [308, 108] width 60 height 11
select select ""pending""
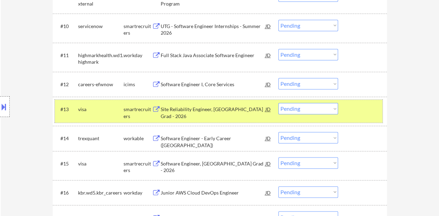
click at [348, 110] on div at bounding box center [363, 109] width 31 height 12
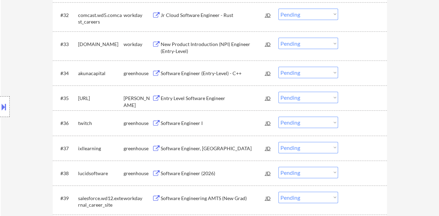
scroll to position [1006, 0]
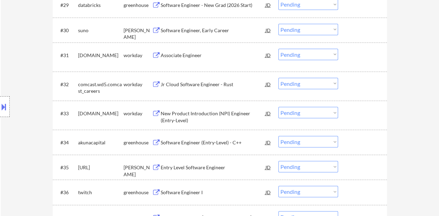
click at [186, 56] on div "Associate Engineer" at bounding box center [213, 55] width 105 height 7
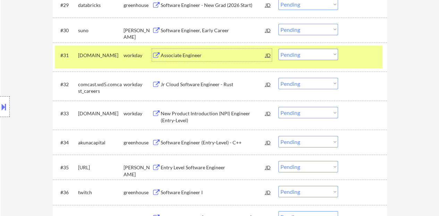
scroll to position [971, 0]
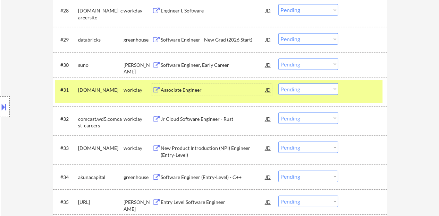
click at [299, 87] on select "Choose an option... Pending Applied Excluded (Questions) Excluded (Expired) Exc…" at bounding box center [308, 89] width 60 height 11
click at [278, 84] on select "Choose an option... Pending Applied Excluded (Questions) Excluded (Expired) Exc…" at bounding box center [308, 89] width 60 height 11
select select ""pending""
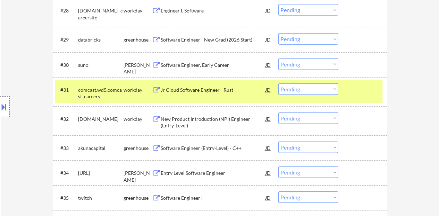
click at [371, 89] on div at bounding box center [363, 90] width 31 height 12
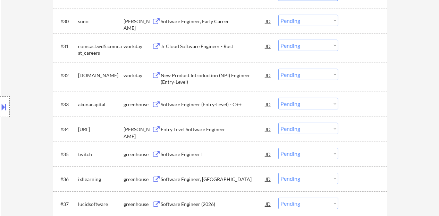
scroll to position [1006, 0]
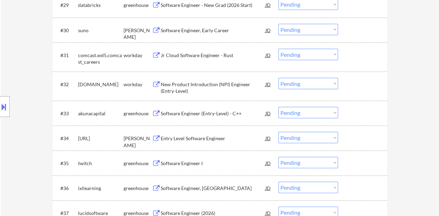
click at [203, 113] on div "Software Engineer (Entry-Level) - C++" at bounding box center [213, 113] width 105 height 7
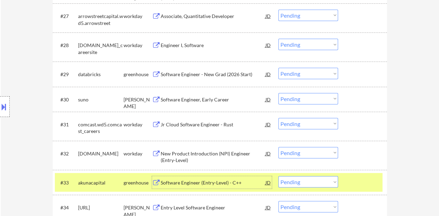
scroll to position [1040, 0]
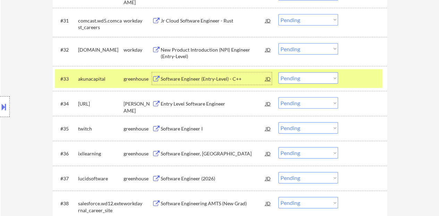
click at [297, 74] on select "Choose an option... Pending Applied Excluded (Questions) Excluded (Expired) Exc…" at bounding box center [308, 77] width 60 height 11
click at [310, 80] on select "Choose an option... Pending Applied Excluded (Questions) Excluded (Expired) Exc…" at bounding box center [308, 77] width 60 height 11
click at [278, 72] on select "Choose an option... Pending Applied Excluded (Questions) Excluded (Expired) Exc…" at bounding box center [308, 77] width 60 height 11
select select ""pending""
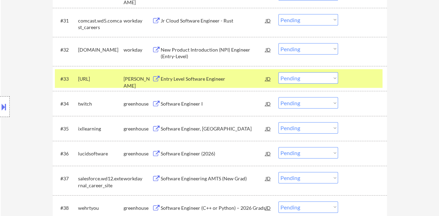
click at [370, 80] on div at bounding box center [363, 78] width 31 height 12
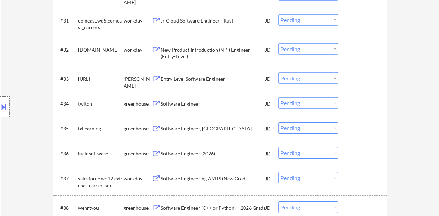
click at [197, 79] on div "Entry Level Software Engineer" at bounding box center [213, 79] width 105 height 7
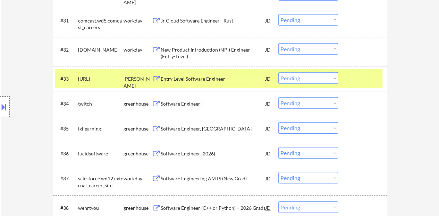
click at [354, 81] on div at bounding box center [363, 78] width 31 height 12
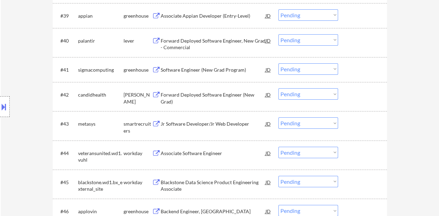
scroll to position [1248, 0]
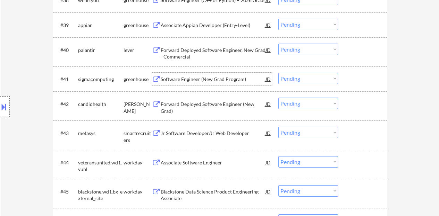
click at [197, 81] on div "Software Engineer (New Grad Program)" at bounding box center [213, 79] width 105 height 7
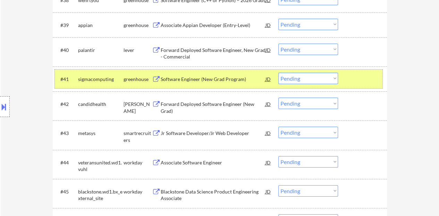
click at [292, 70] on div "#41 sigmacomputing greenhouse Software Engineer (New Grad Program) JD Choose an…" at bounding box center [218, 79] width 327 height 19
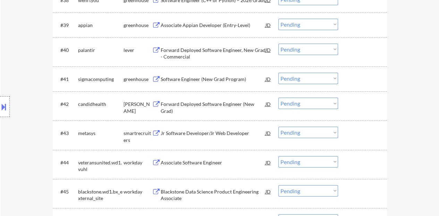
click at [296, 77] on select "Choose an option... Pending Applied Excluded (Questions) Excluded (Expired) Exc…" at bounding box center [308, 78] width 60 height 11
click at [278, 73] on select "Choose an option... Pending Applied Excluded (Questions) Excluded (Expired) Exc…" at bounding box center [308, 78] width 60 height 11
select select ""pending""
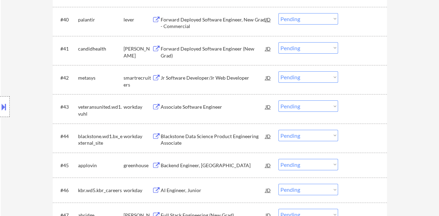
scroll to position [1283, 0]
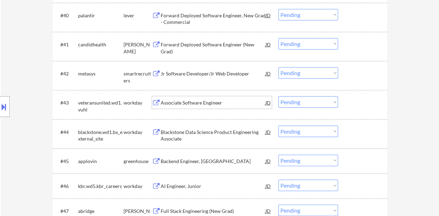
click at [218, 104] on div "Associate Software Engineer" at bounding box center [213, 103] width 105 height 7
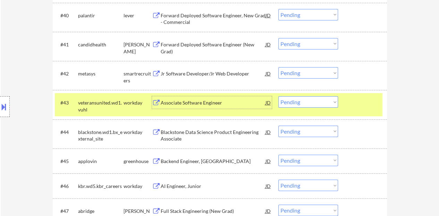
click at [314, 103] on select "Choose an option... Pending Applied Excluded (Questions) Excluded (Expired) Exc…" at bounding box center [308, 101] width 60 height 11
click at [278, 96] on select "Choose an option... Pending Applied Excluded (Questions) Excluded (Expired) Exc…" at bounding box center [308, 101] width 60 height 11
select select ""pending""
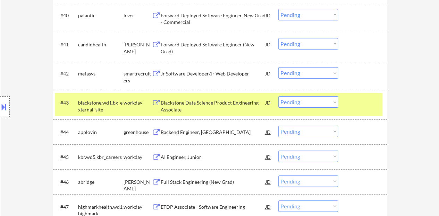
scroll to position [1318, 0]
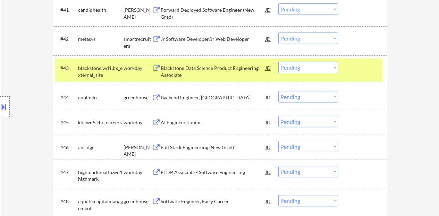
click at [350, 65] on div at bounding box center [363, 68] width 31 height 12
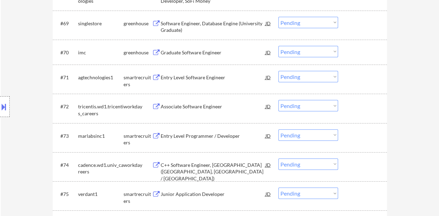
scroll to position [2081, 0]
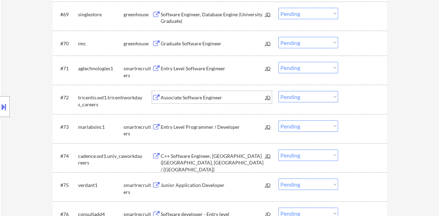
click at [184, 95] on div "Associate Software Engineer" at bounding box center [213, 97] width 105 height 7
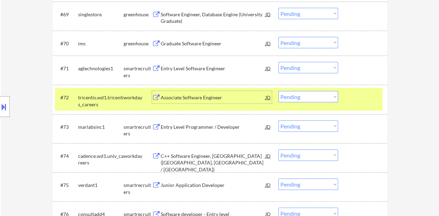
click at [321, 97] on select "Choose an option... Pending Applied Excluded (Questions) Excluded (Expired) Exc…" at bounding box center [308, 96] width 60 height 11
click at [314, 96] on select "Choose an option... Pending Applied Excluded (Questions) Excluded (Expired) Exc…" at bounding box center [308, 96] width 60 height 11
click at [278, 91] on select "Choose an option... Pending Applied Excluded (Questions) Excluded (Expired) Exc…" at bounding box center [308, 96] width 60 height 11
select select ""pending""
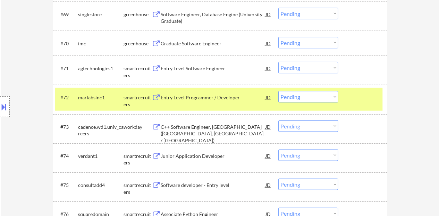
click at [352, 108] on div "#72 marlabsinc1 smartrecruiters Entry Level Programmer / Developer JD Choose an…" at bounding box center [218, 99] width 327 height 23
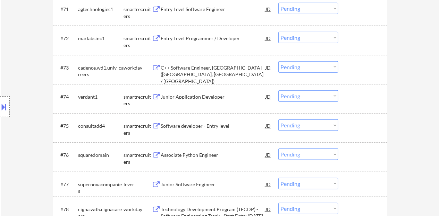
scroll to position [2150, 0]
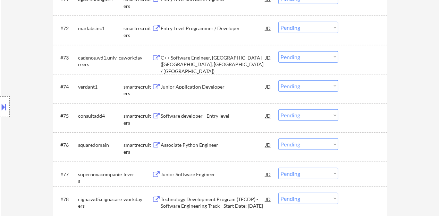
click at [189, 90] on div "Junior Application Developer" at bounding box center [213, 87] width 105 height 7
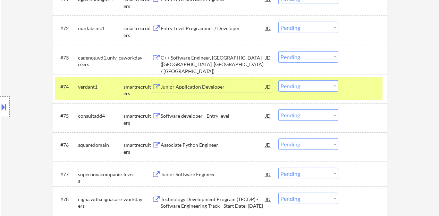
click at [294, 84] on select "Choose an option... Pending Applied Excluded (Questions) Excluded (Expired) Exc…" at bounding box center [308, 85] width 60 height 11
click at [278, 80] on select "Choose an option... Pending Applied Excluded (Questions) Excluded (Expired) Exc…" at bounding box center [308, 85] width 60 height 11
select select ""pending""
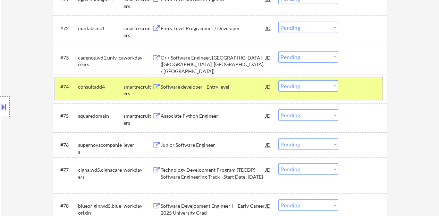
click at [356, 84] on div at bounding box center [363, 86] width 31 height 12
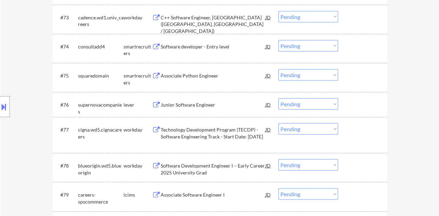
scroll to position [2185, 0]
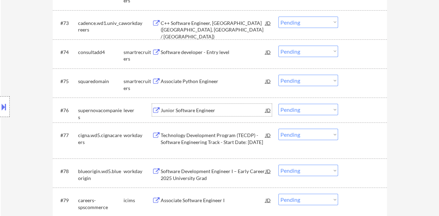
click at [165, 109] on div "Junior Software Engineer" at bounding box center [213, 110] width 105 height 7
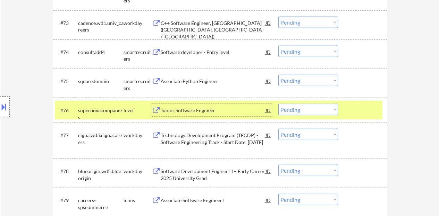
click at [295, 110] on select "Choose an option... Pending Applied Excluded (Questions) Excluded (Expired) Exc…" at bounding box center [308, 109] width 60 height 11
click at [278, 104] on select "Choose an option... Pending Applied Excluded (Questions) Excluded (Expired) Exc…" at bounding box center [308, 109] width 60 height 11
select select ""pending""
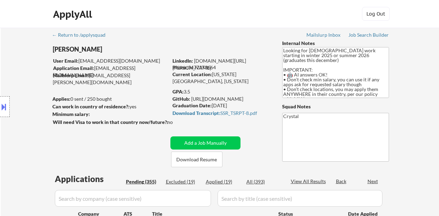
select select ""pending""
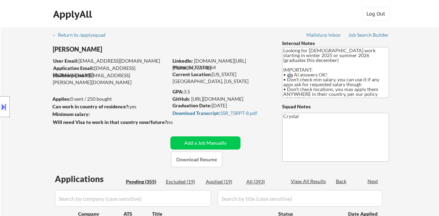
select select ""pending""
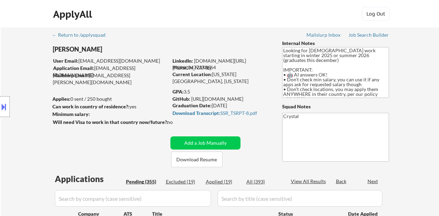
select select ""pending""
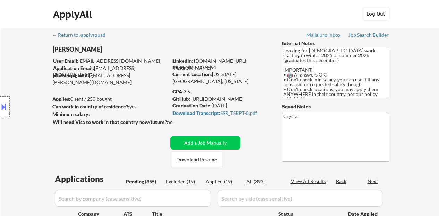
select select ""pending""
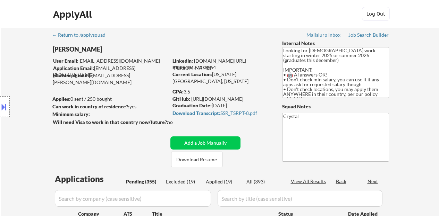
select select ""pending""
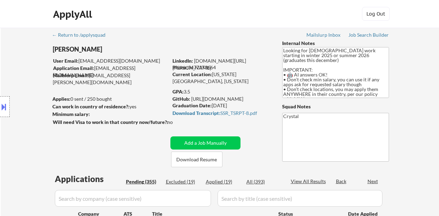
select select ""pending""
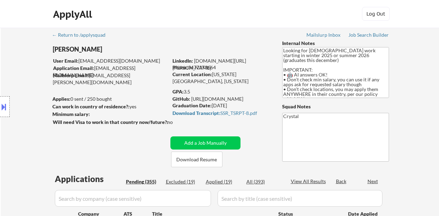
select select ""pending""
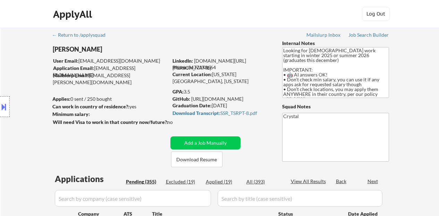
select select ""pending""
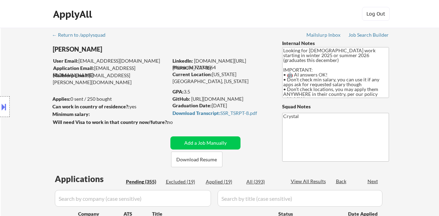
select select ""pending""
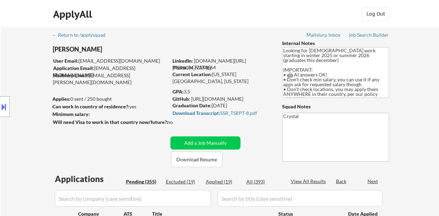
select select ""pending""
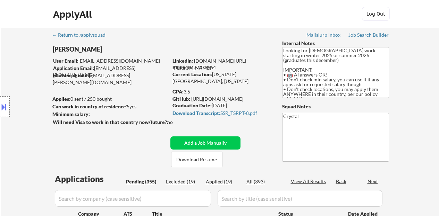
select select ""pending""
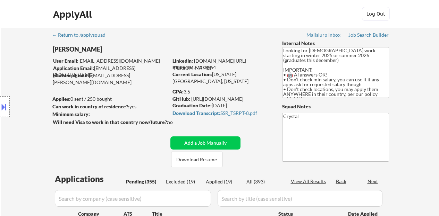
select select ""pending""
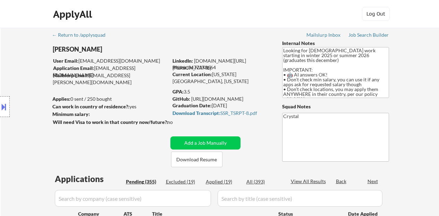
select select ""pending""
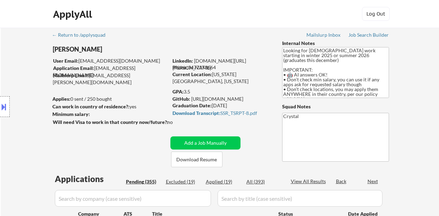
select select ""pending""
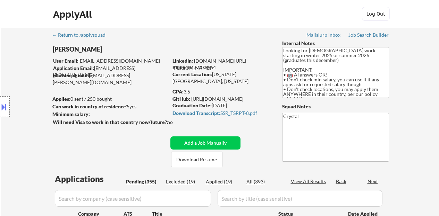
select select ""pending""
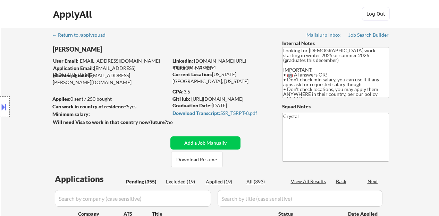
select select ""pending""
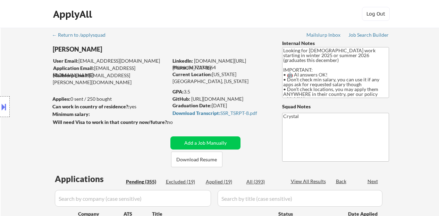
select select ""pending""
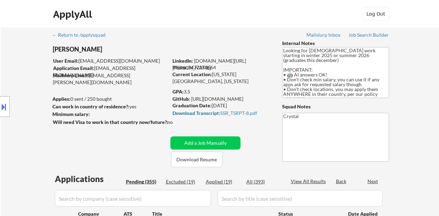
select select ""pending""
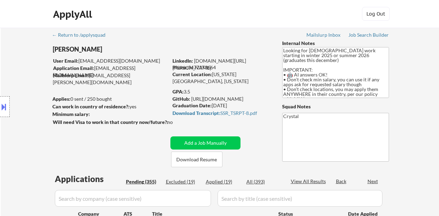
select select ""pending""
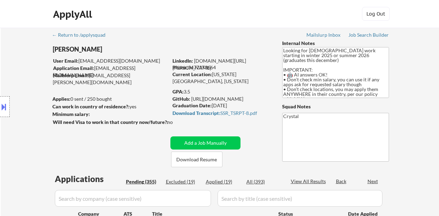
select select ""pending""
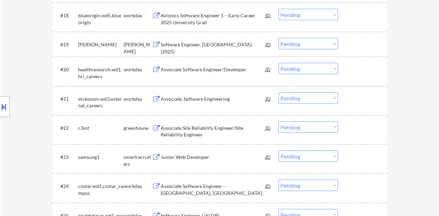
scroll to position [694, 0]
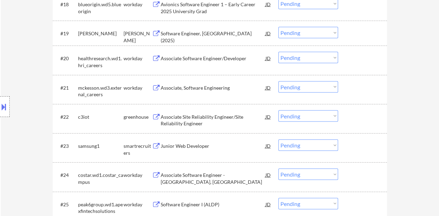
click at [220, 91] on div "Associate, Software Engineering" at bounding box center [213, 88] width 105 height 7
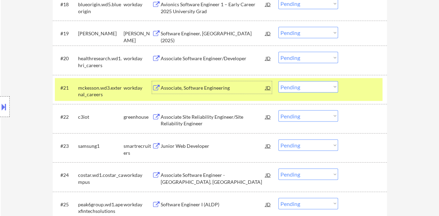
click at [317, 89] on select "Choose an option... Pending Applied Excluded (Questions) Excluded (Expired) Exc…" at bounding box center [308, 86] width 60 height 11
click at [278, 81] on select "Choose an option... Pending Applied Excluded (Questions) Excluded (Expired) Exc…" at bounding box center [308, 86] width 60 height 11
select select ""pending""
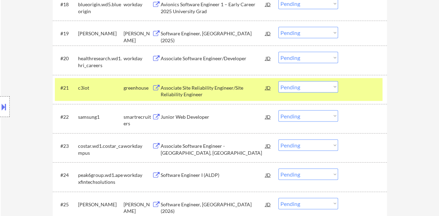
click at [357, 97] on div "#21 c3iot greenhouse Associate Site Reliability Engineer/Site Reliability Engin…" at bounding box center [218, 89] width 327 height 23
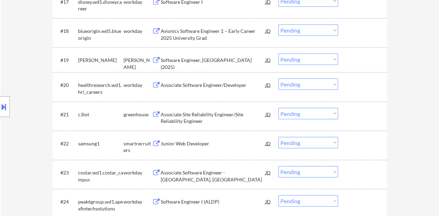
scroll to position [659, 0]
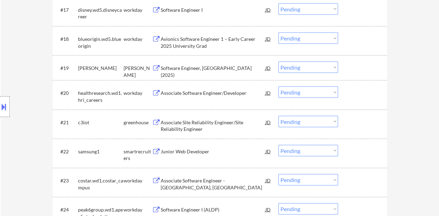
click at [218, 91] on div "Associate Software Engineer/Developer" at bounding box center [213, 93] width 105 height 7
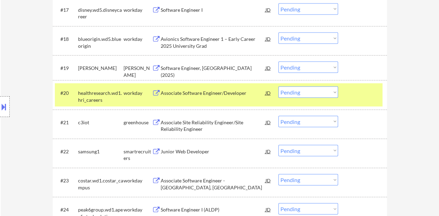
type textarea "Paused per CX request - EF 9/15 Looking for full-time work starting in winter 2…"
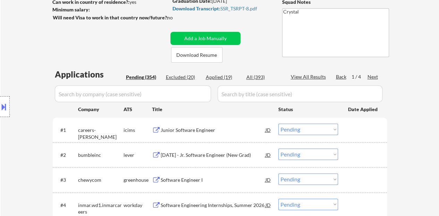
scroll to position [0, 0]
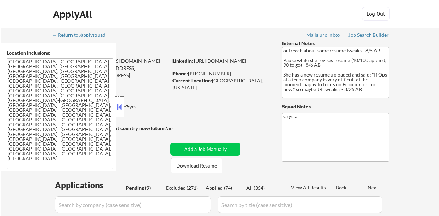
select select ""pending""
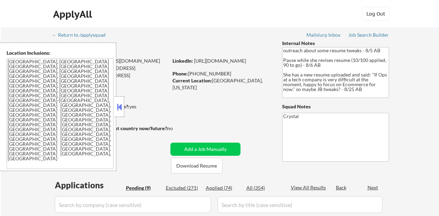
select select ""pending""
click at [121, 110] on button at bounding box center [119, 107] width 8 height 10
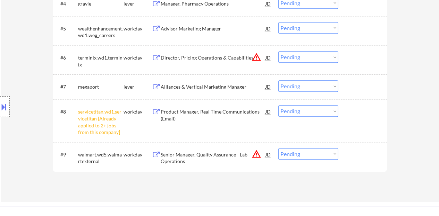
scroll to position [347, 0]
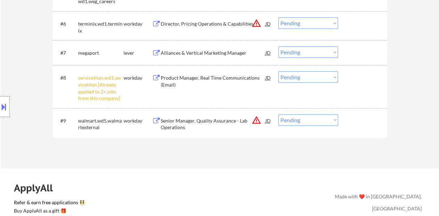
click at [296, 78] on select "Choose an option... Pending Applied Excluded (Questions) Excluded (Expired) Exc…" at bounding box center [308, 76] width 60 height 11
click at [278, 71] on select "Choose an option... Pending Applied Excluded (Questions) Excluded (Expired) Exc…" at bounding box center [308, 76] width 60 height 11
select select ""pending""
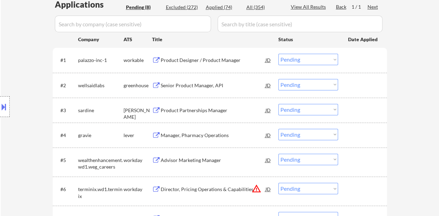
scroll to position [173, 0]
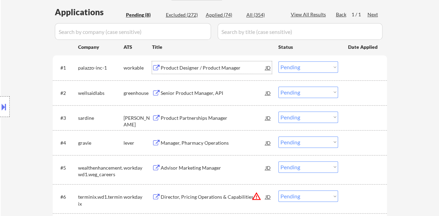
click at [211, 71] on div "Product Designer / Product Manager" at bounding box center [213, 68] width 105 height 7
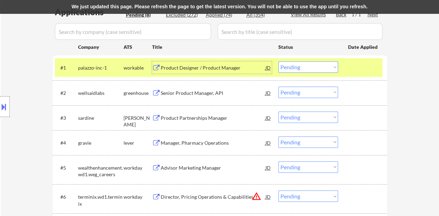
click at [320, 72] on select "Choose an option... Pending Applied Excluded (Questions) Excluded (Expired) Exc…" at bounding box center [308, 66] width 60 height 11
click at [298, 67] on select "Choose an option... Pending Applied Excluded (Questions) Excluded (Expired) Exc…" at bounding box center [308, 66] width 60 height 11
click at [298, 71] on select "Choose an option... Pending Applied Excluded (Questions) Excluded (Expired) Exc…" at bounding box center [308, 66] width 60 height 11
click at [380, 74] on div "#1 palazzo-inc-1 workable Product Designer / Product Manager JD Choose an optio…" at bounding box center [218, 67] width 327 height 19
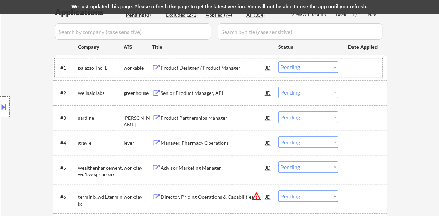
click at [315, 63] on select "Choose an option... Pending Applied Excluded (Questions) Excluded (Expired) Exc…" at bounding box center [308, 66] width 60 height 11
click at [303, 70] on select "Choose an option... Pending Applied Excluded (Questions) Excluded (Expired) Exc…" at bounding box center [308, 66] width 60 height 11
click at [305, 68] on select "Choose an option... Pending Applied Excluded (Questions) Excluded (Expired) Exc…" at bounding box center [308, 66] width 60 height 11
select select ""excluded""
click at [278, 61] on select "Choose an option... Pending Applied Excluded (Questions) Excluded (Expired) Exc…" at bounding box center [308, 66] width 60 height 11
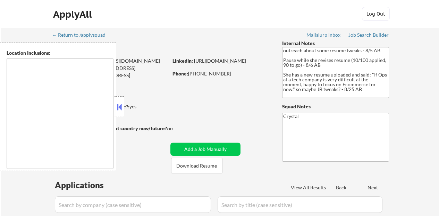
type textarea "[GEOGRAPHIC_DATA], [GEOGRAPHIC_DATA] [GEOGRAPHIC_DATA], [GEOGRAPHIC_DATA] [GEOG…"
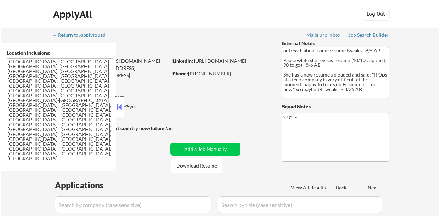
scroll to position [201, 0]
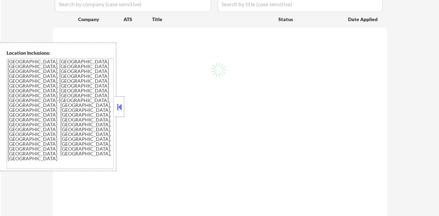
select select ""pending""
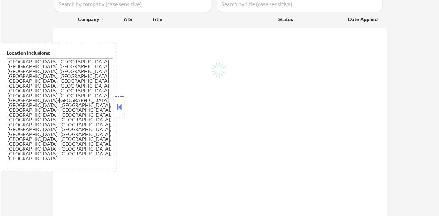
select select ""pending""
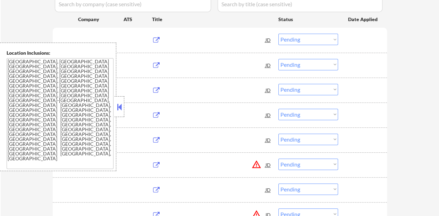
scroll to position [173, 0]
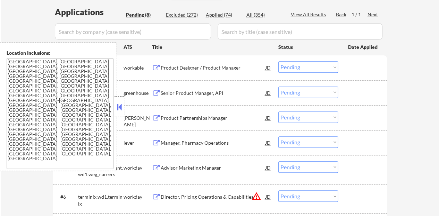
click at [117, 105] on button at bounding box center [119, 107] width 8 height 10
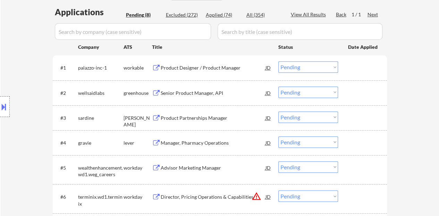
scroll to position [208, 0]
